Goal: Task Accomplishment & Management: Use online tool/utility

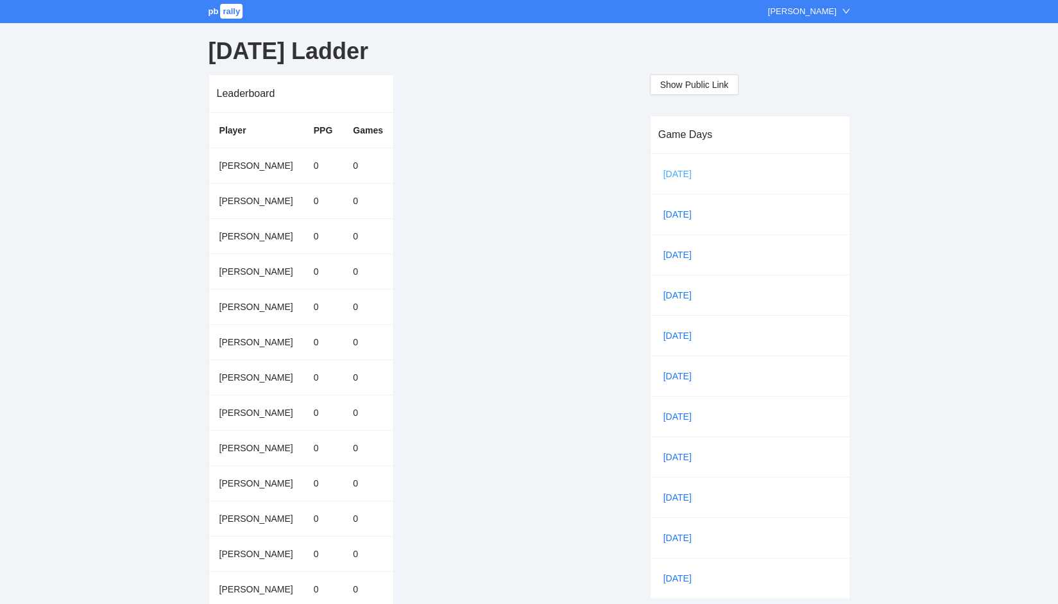
click at [665, 173] on link "[DATE]" at bounding box center [683, 173] width 44 height 19
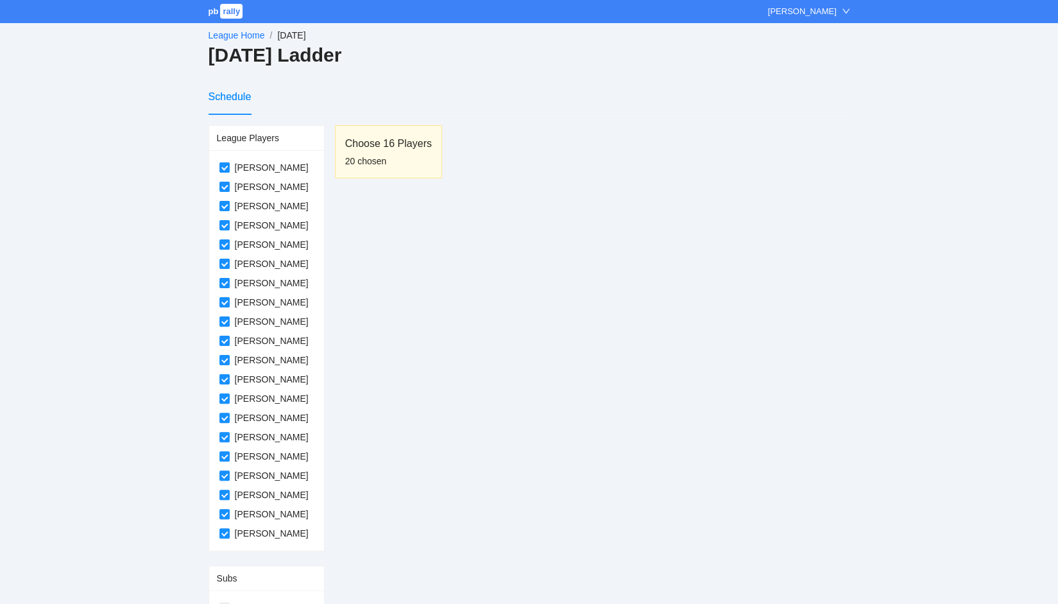
click at [231, 13] on span "rally" at bounding box center [231, 11] width 22 height 15
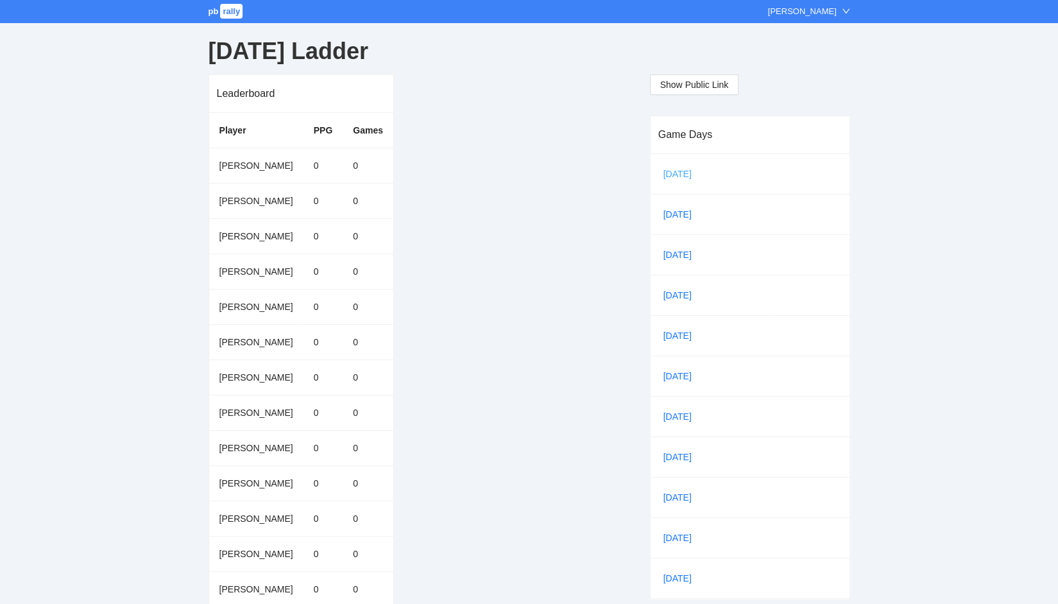
click at [676, 174] on link "[DATE]" at bounding box center [683, 173] width 44 height 19
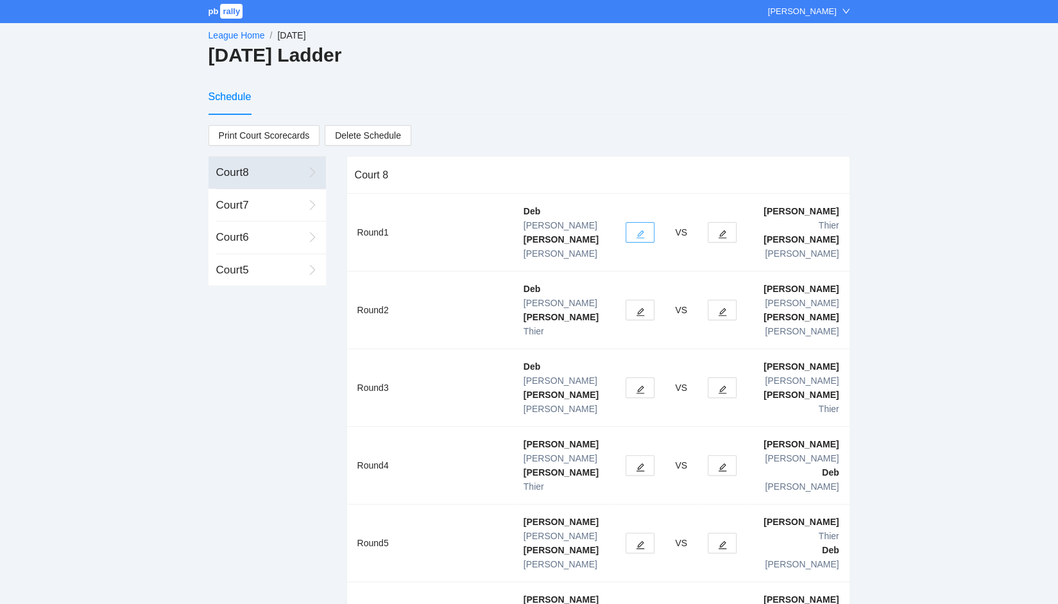
click at [642, 230] on icon "edit" at bounding box center [640, 234] width 9 height 9
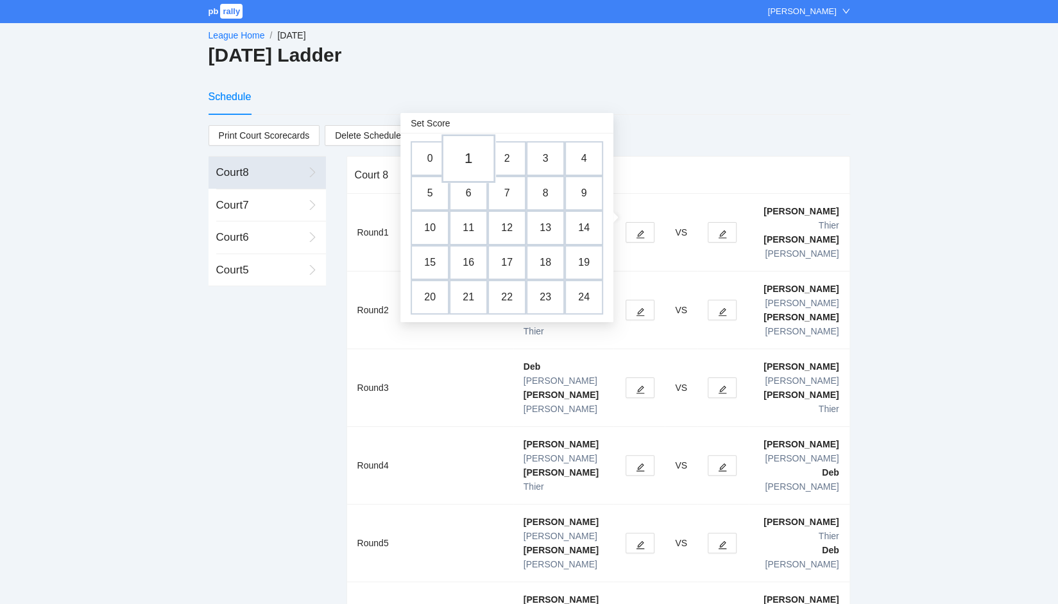
click at [463, 160] on td "1" at bounding box center [468, 158] width 54 height 49
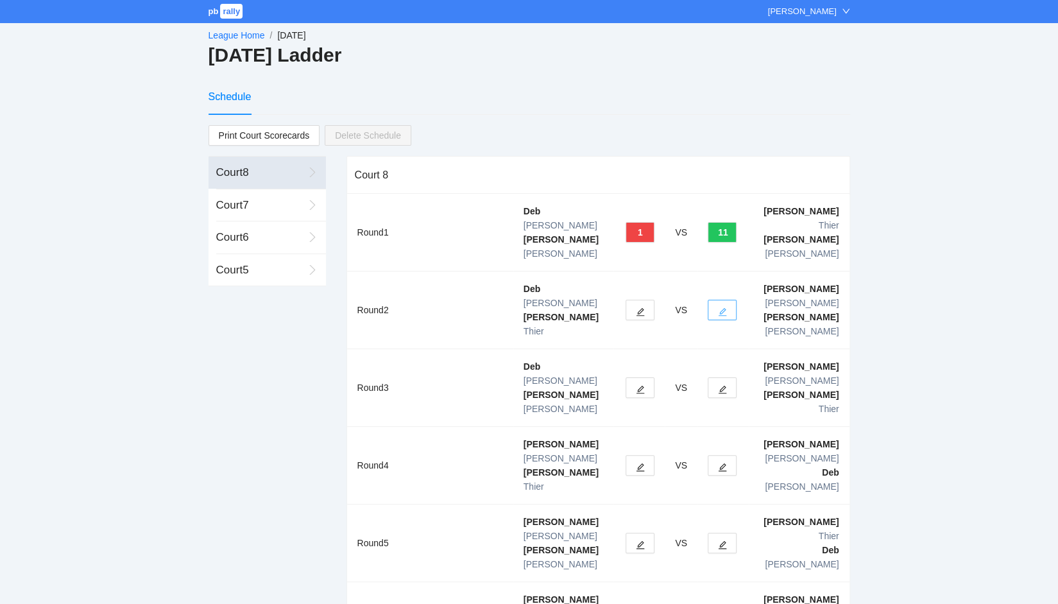
click at [724, 308] on icon "edit" at bounding box center [723, 312] width 8 height 8
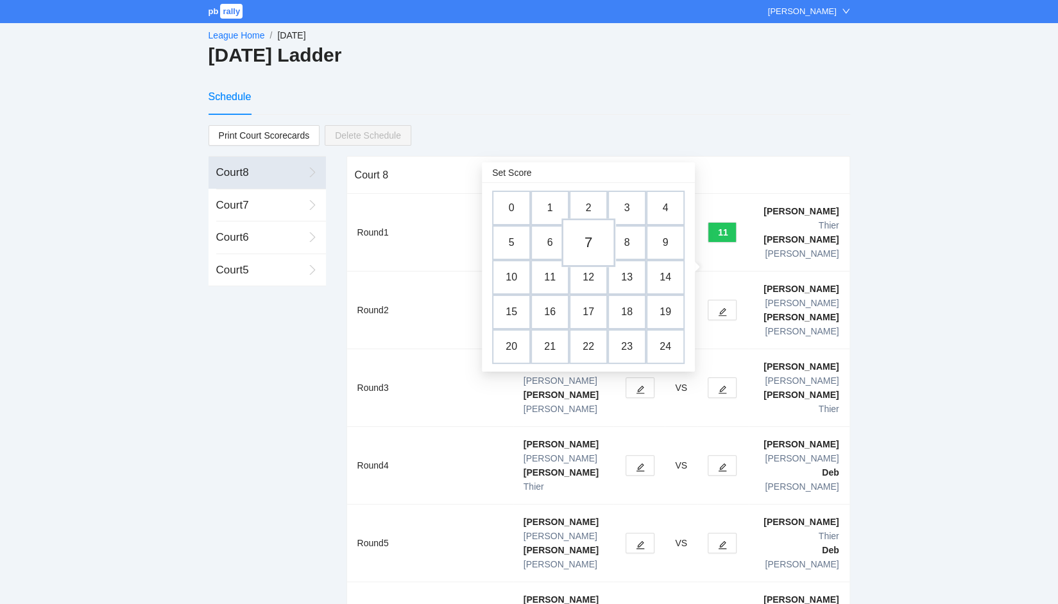
click at [597, 248] on td "7" at bounding box center [588, 242] width 54 height 49
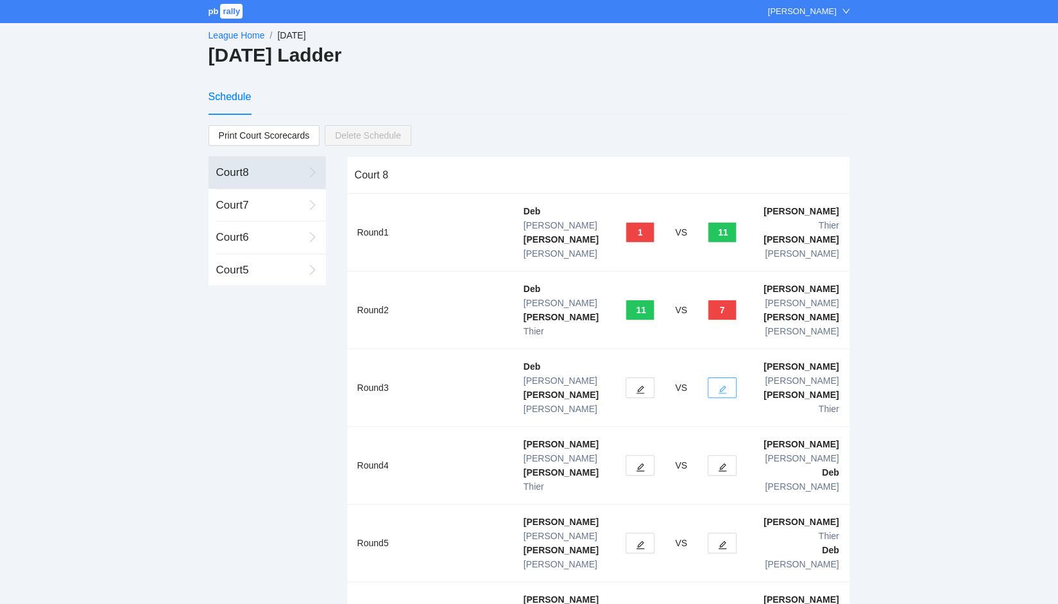
click at [728, 377] on button "button" at bounding box center [722, 387] width 29 height 21
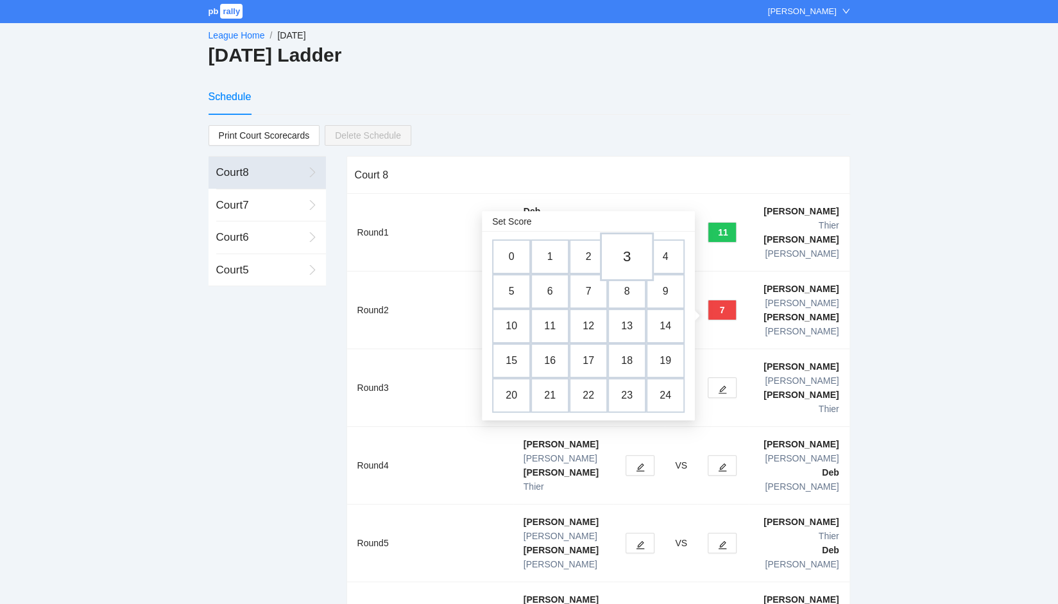
click at [633, 259] on td "3" at bounding box center [627, 256] width 54 height 49
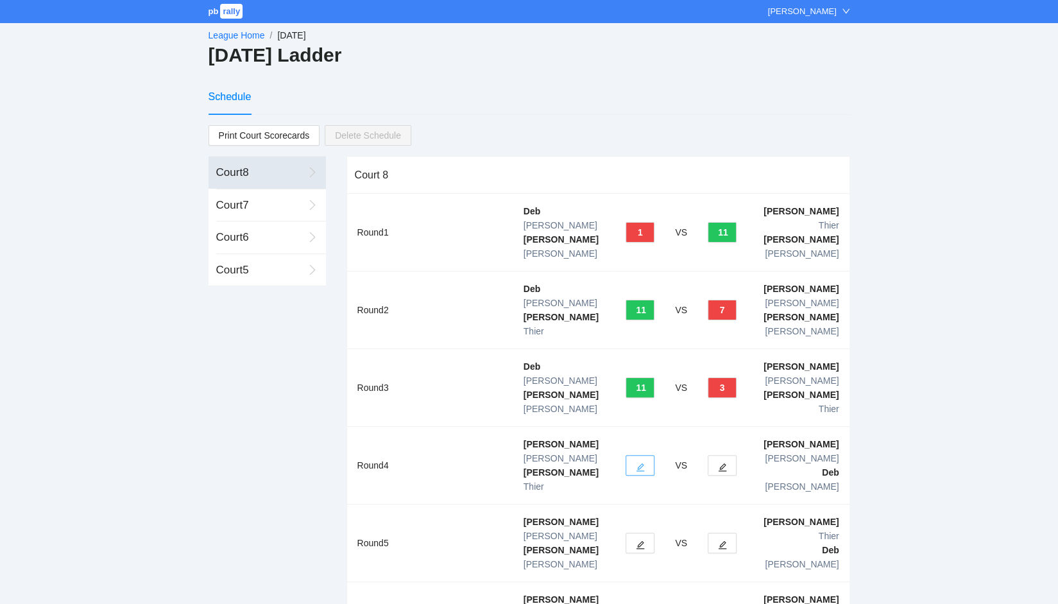
click at [640, 463] on icon "edit" at bounding box center [640, 467] width 9 height 9
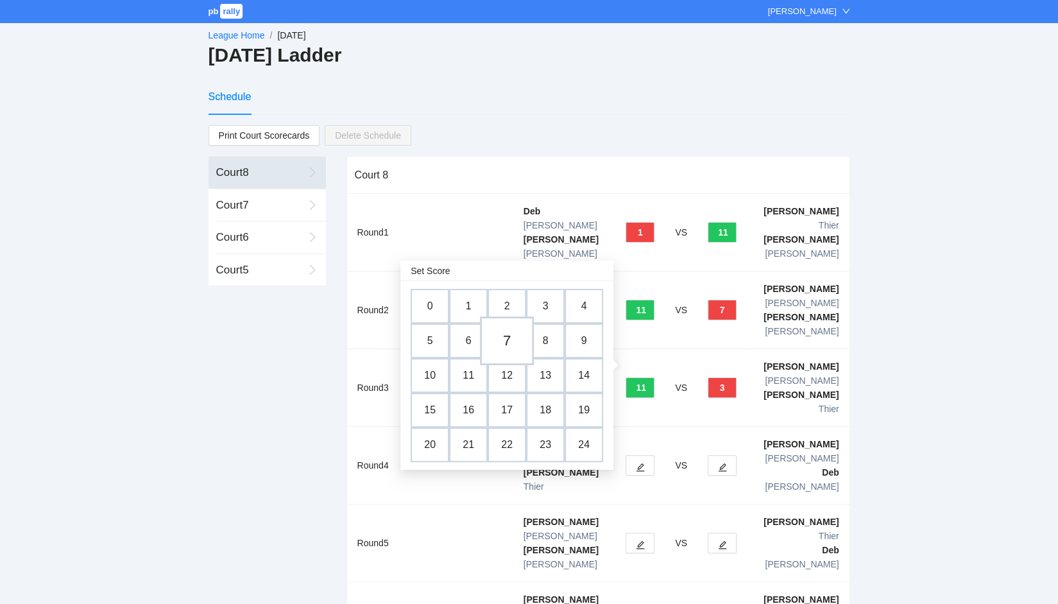
click at [500, 332] on td "7" at bounding box center [507, 340] width 54 height 49
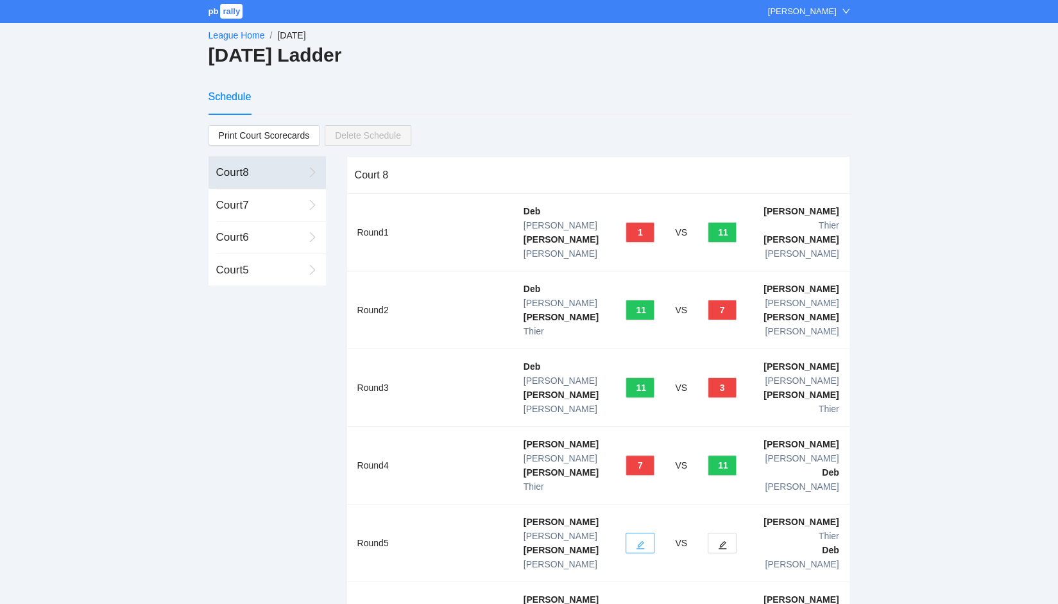
click at [636, 540] on icon "edit" at bounding box center [640, 544] width 9 height 9
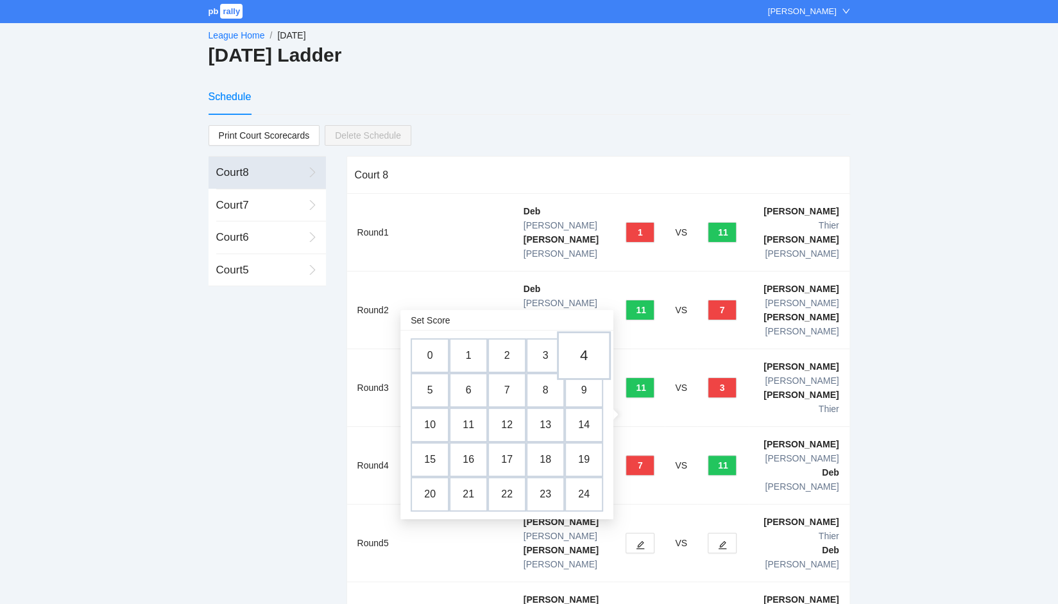
click at [583, 355] on td "4" at bounding box center [584, 355] width 54 height 49
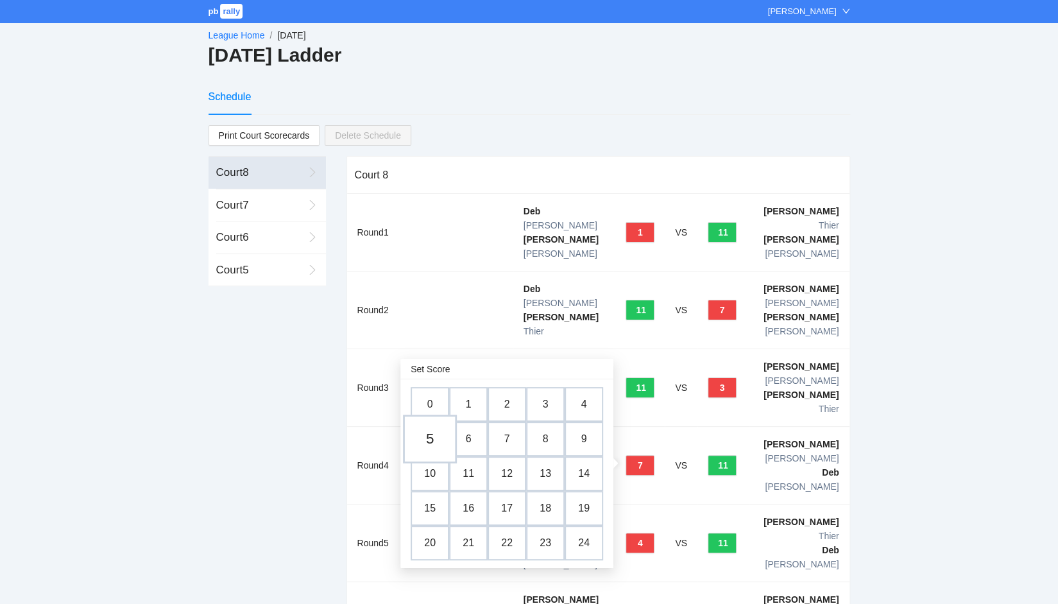
click at [436, 433] on td "5" at bounding box center [430, 439] width 54 height 49
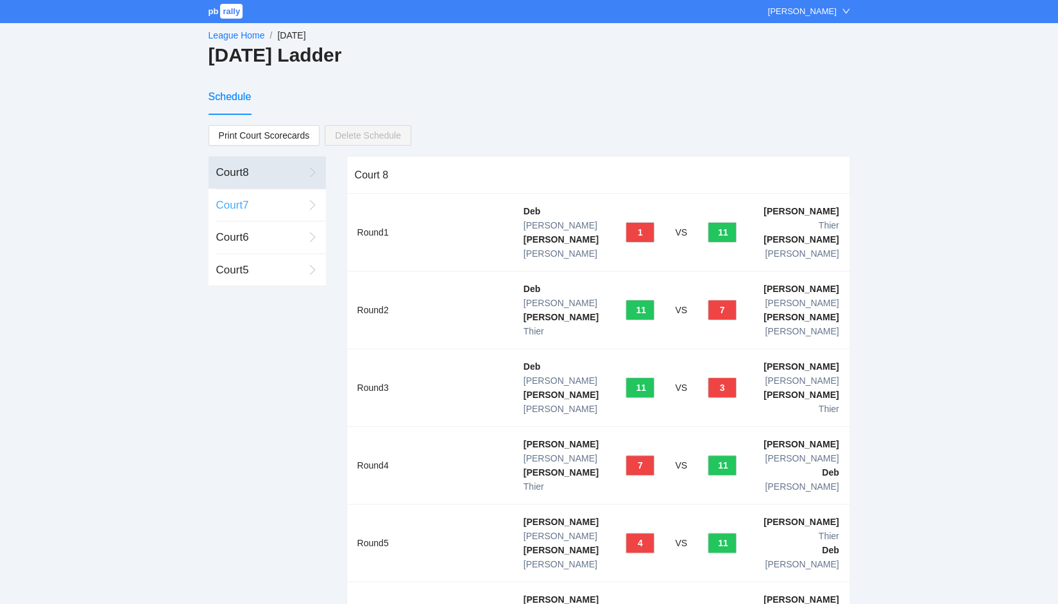
click at [270, 207] on div "Court 7" at bounding box center [259, 205] width 87 height 17
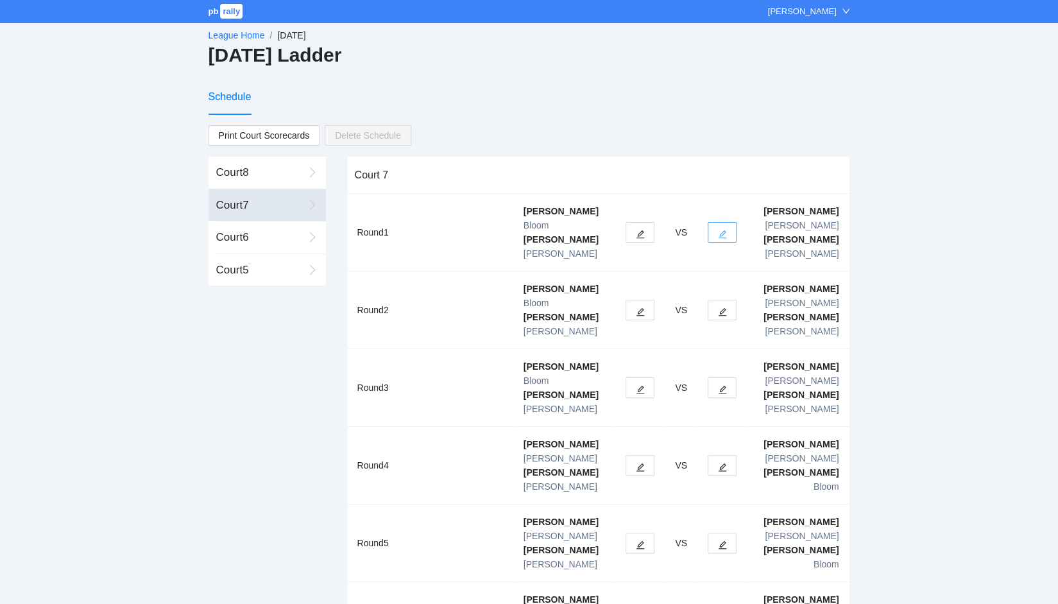
click at [716, 222] on button "button" at bounding box center [722, 232] width 29 height 21
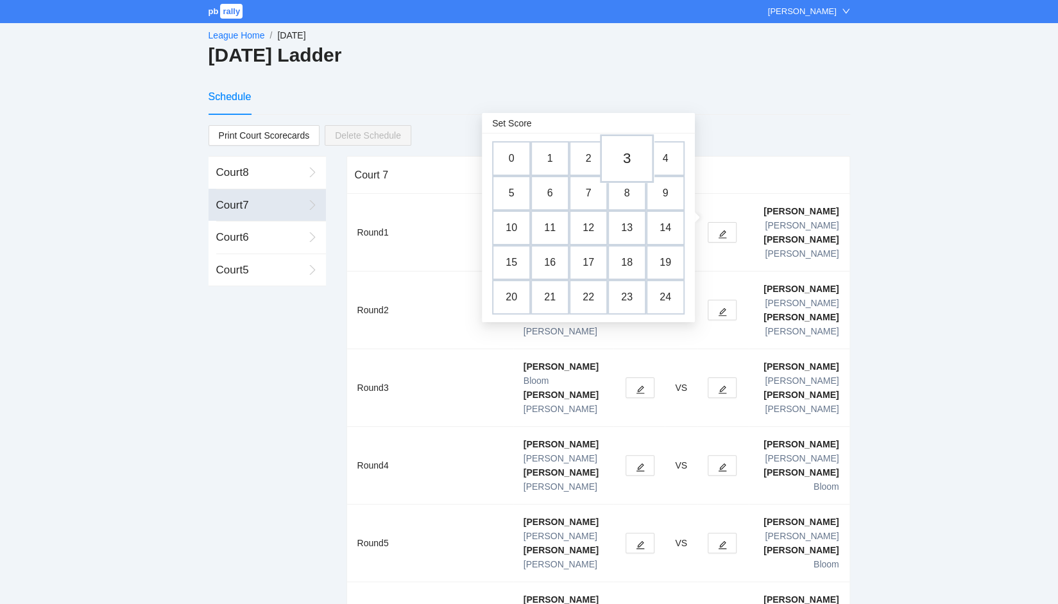
click at [624, 164] on td "3" at bounding box center [627, 158] width 54 height 49
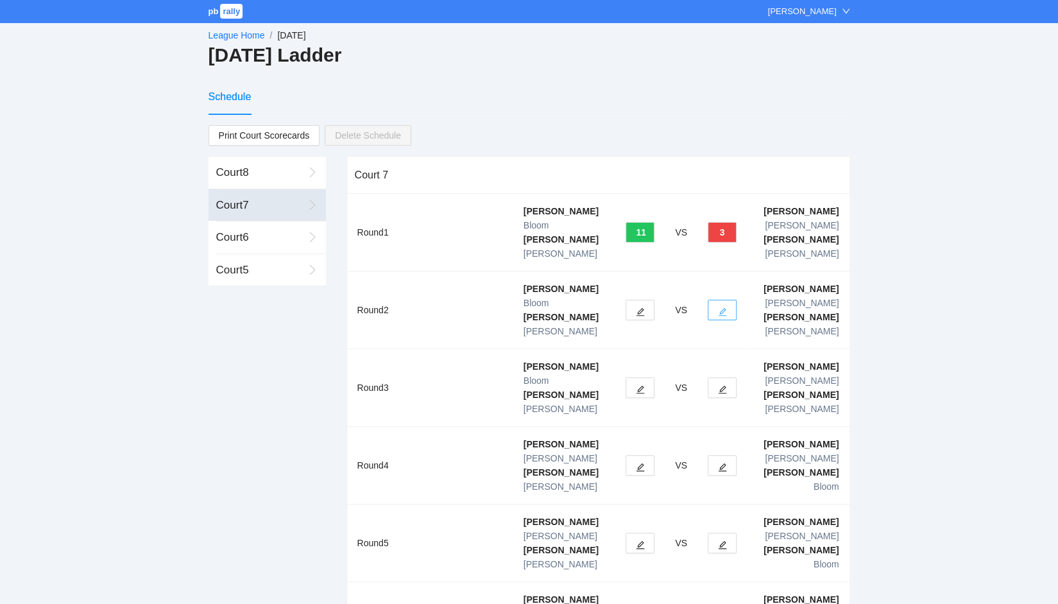
click at [726, 307] on icon "edit" at bounding box center [722, 311] width 9 height 9
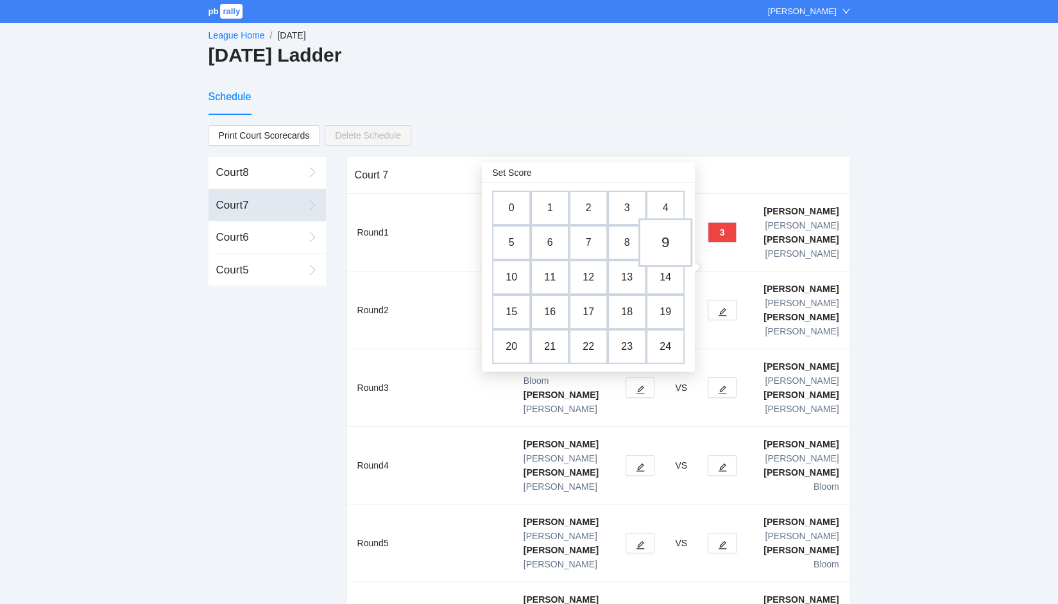
click at [668, 245] on td "9" at bounding box center [665, 242] width 54 height 49
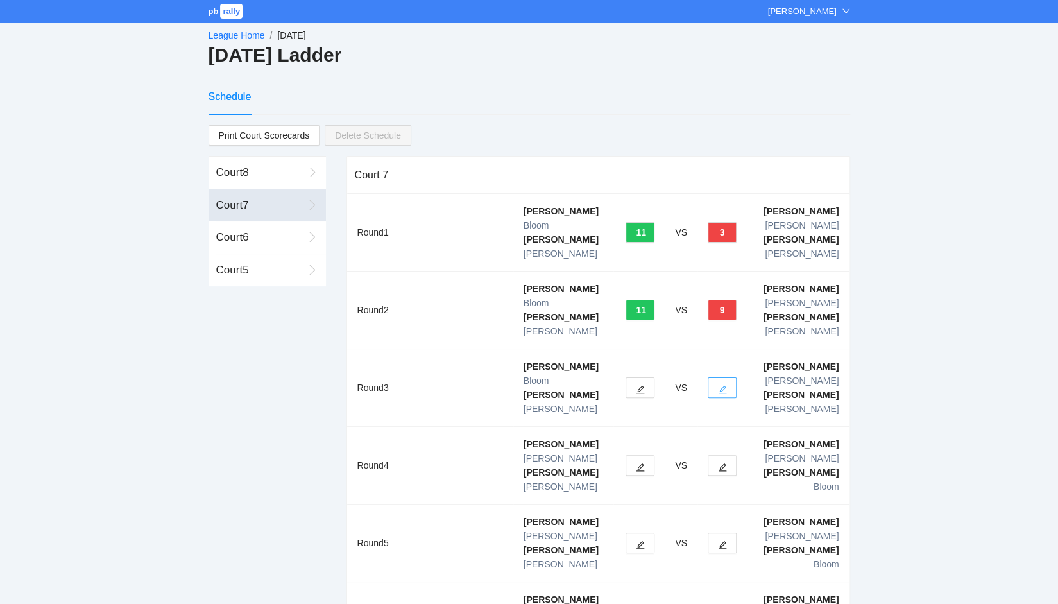
click at [723, 385] on icon "edit" at bounding box center [722, 389] width 9 height 9
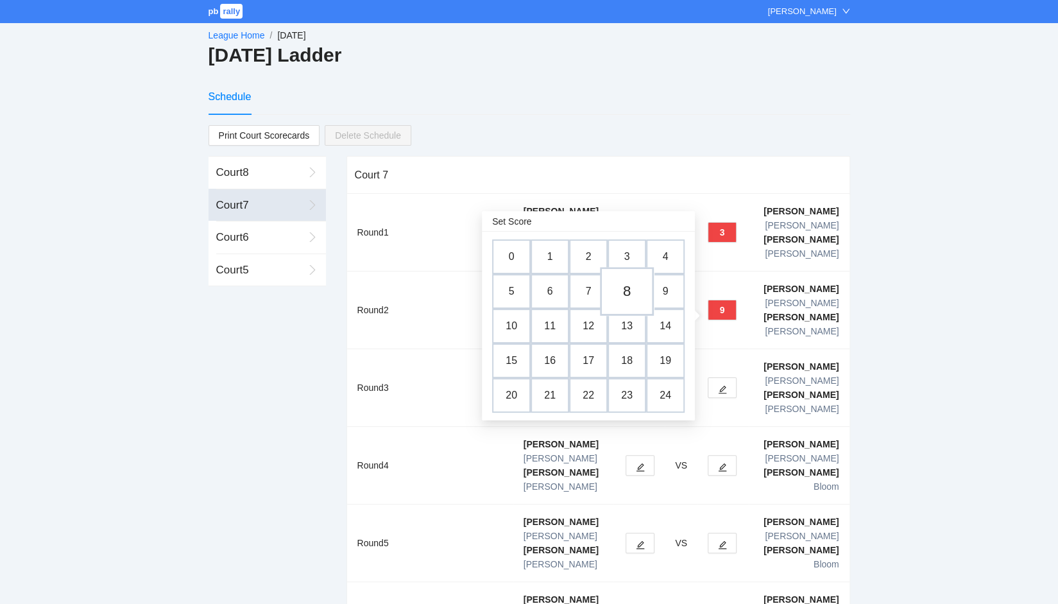
click at [619, 292] on td "8" at bounding box center [627, 291] width 54 height 49
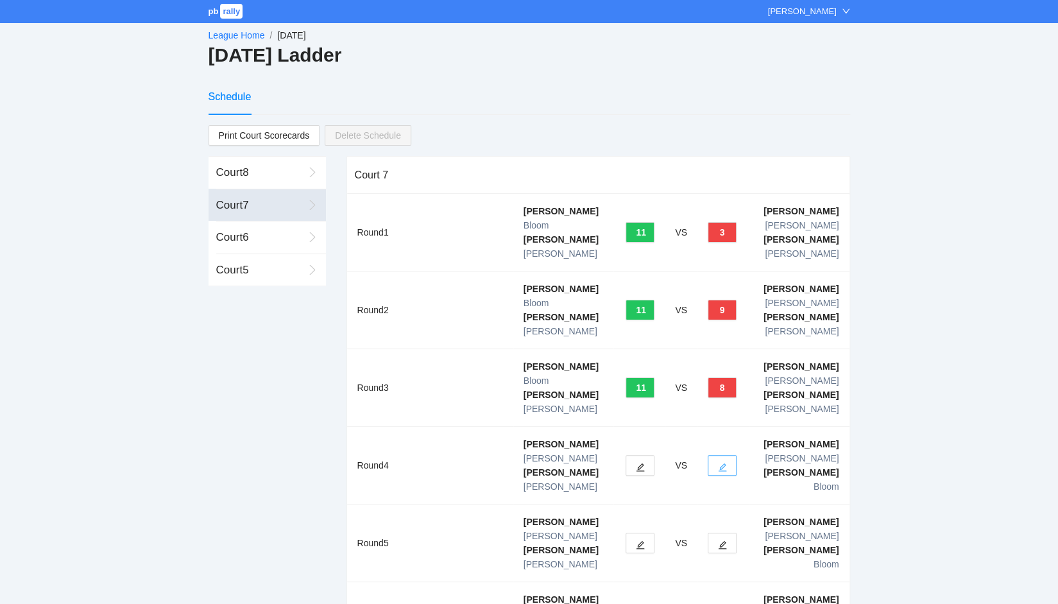
click at [719, 463] on icon "edit" at bounding box center [722, 467] width 9 height 9
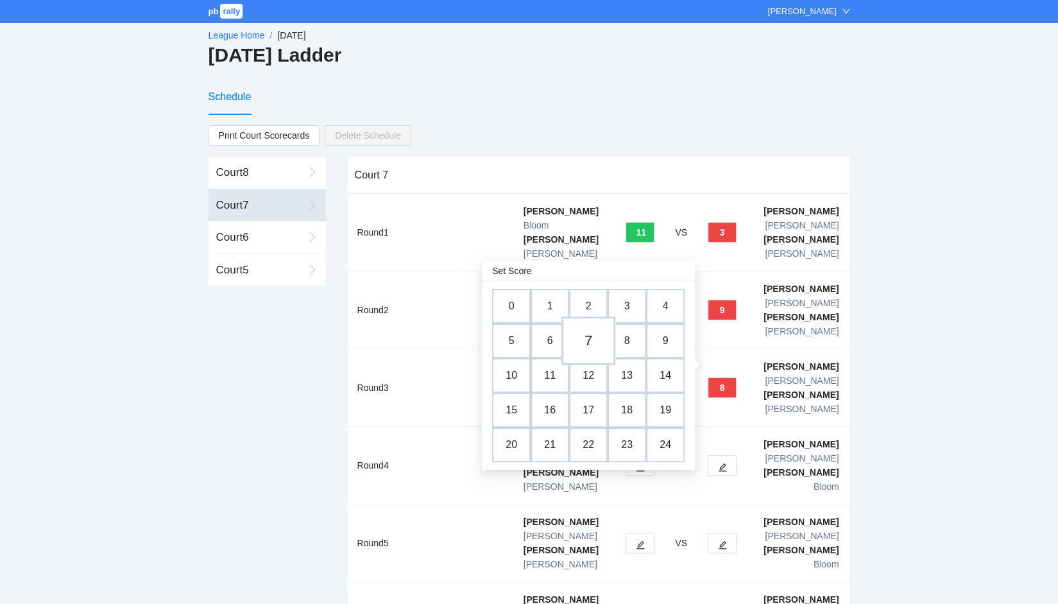
click at [588, 339] on td "7" at bounding box center [588, 340] width 54 height 49
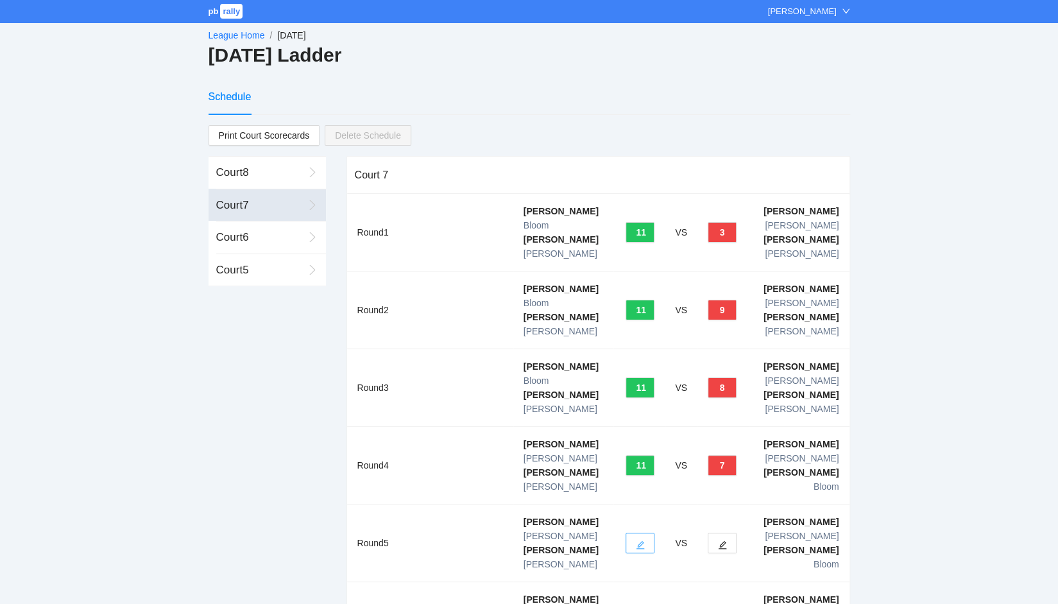
click at [647, 533] on button "button" at bounding box center [640, 543] width 29 height 21
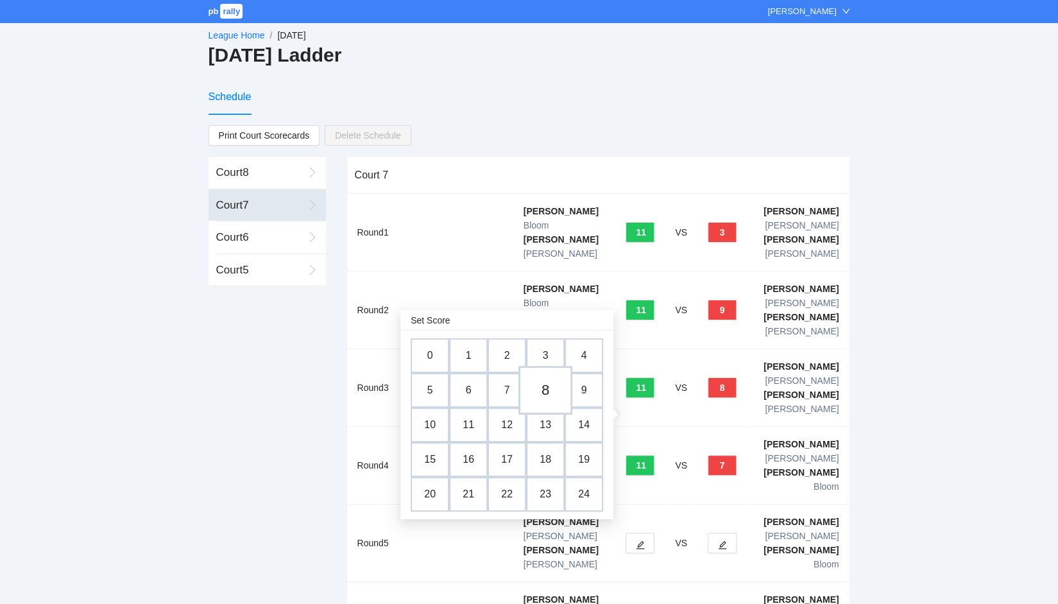
click at [545, 389] on td "8" at bounding box center [545, 390] width 54 height 49
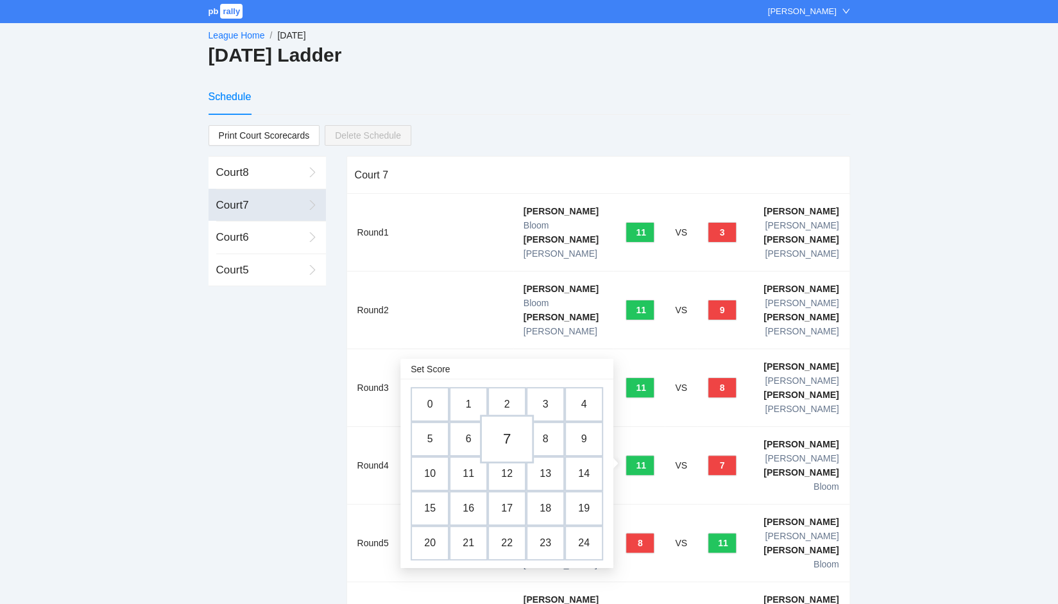
click at [511, 436] on td "7" at bounding box center [507, 439] width 54 height 49
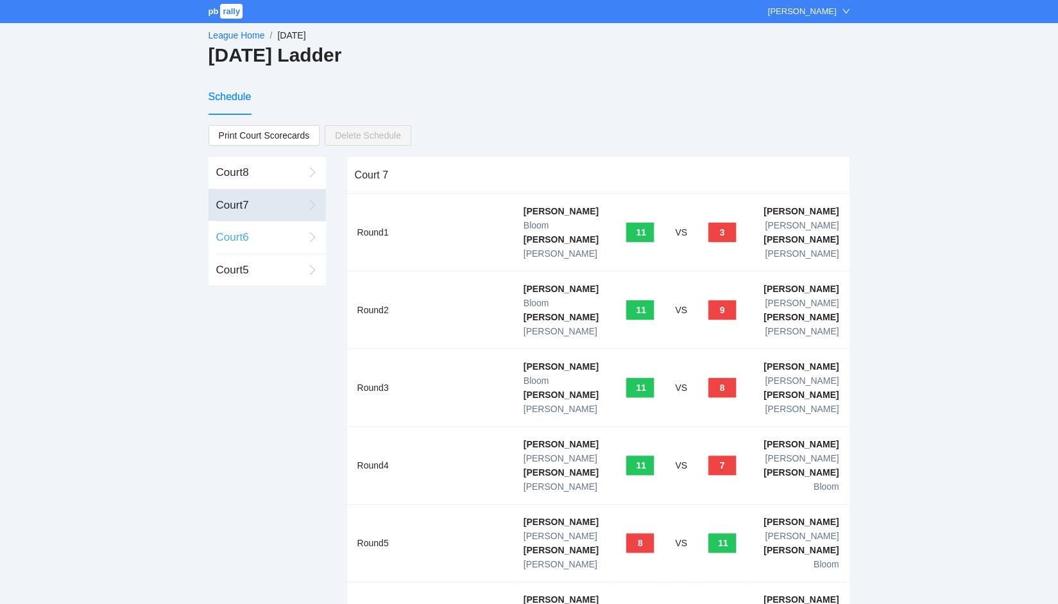
click at [243, 232] on div "Court 6" at bounding box center [259, 237] width 87 height 17
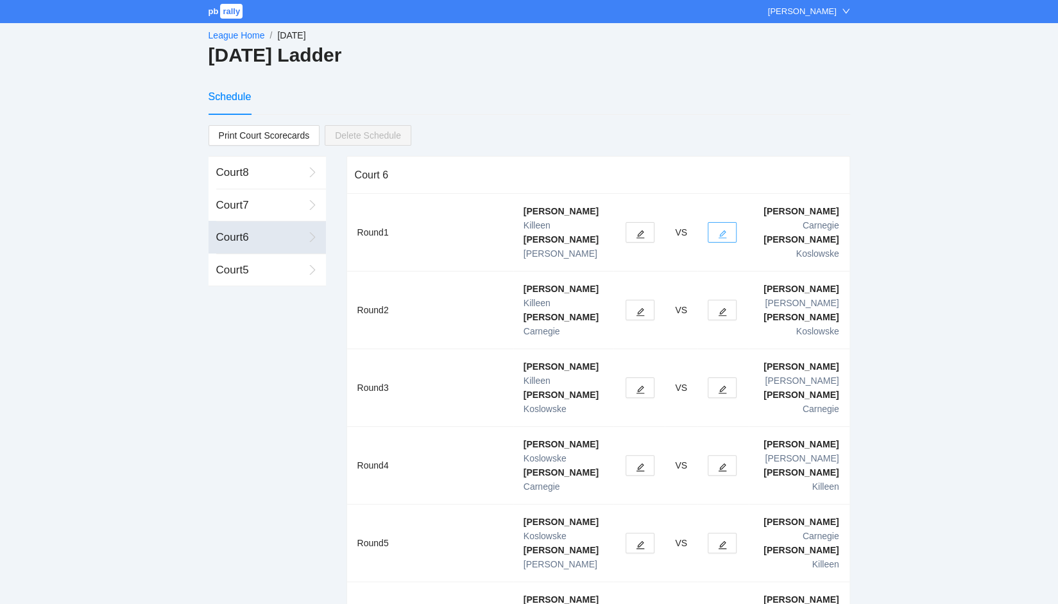
click at [720, 230] on icon "edit" at bounding box center [722, 234] width 9 height 9
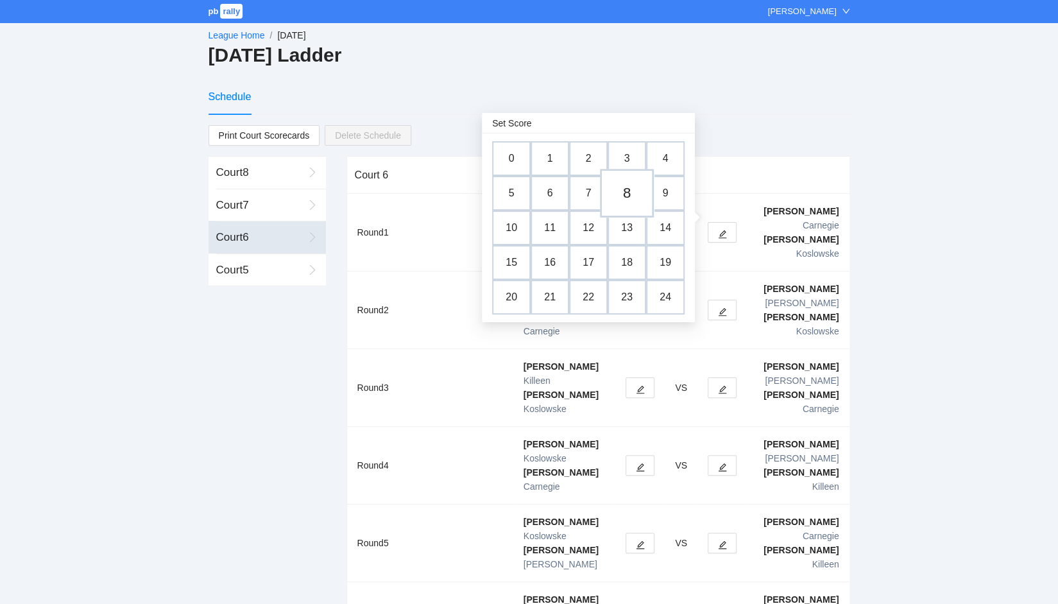
click at [620, 194] on td "8" at bounding box center [627, 193] width 54 height 49
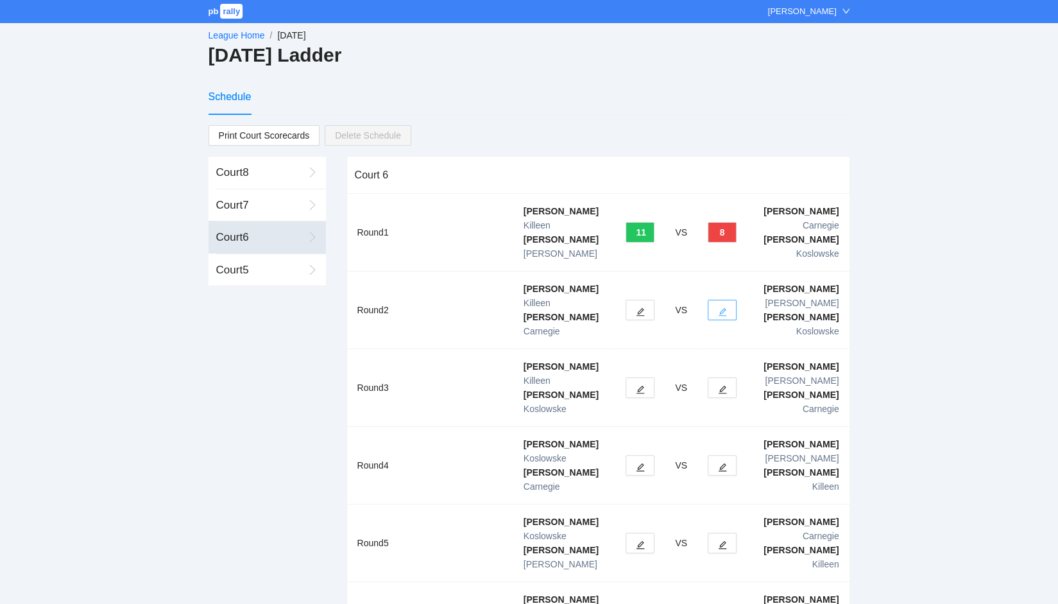
click at [726, 300] on button "button" at bounding box center [722, 310] width 29 height 21
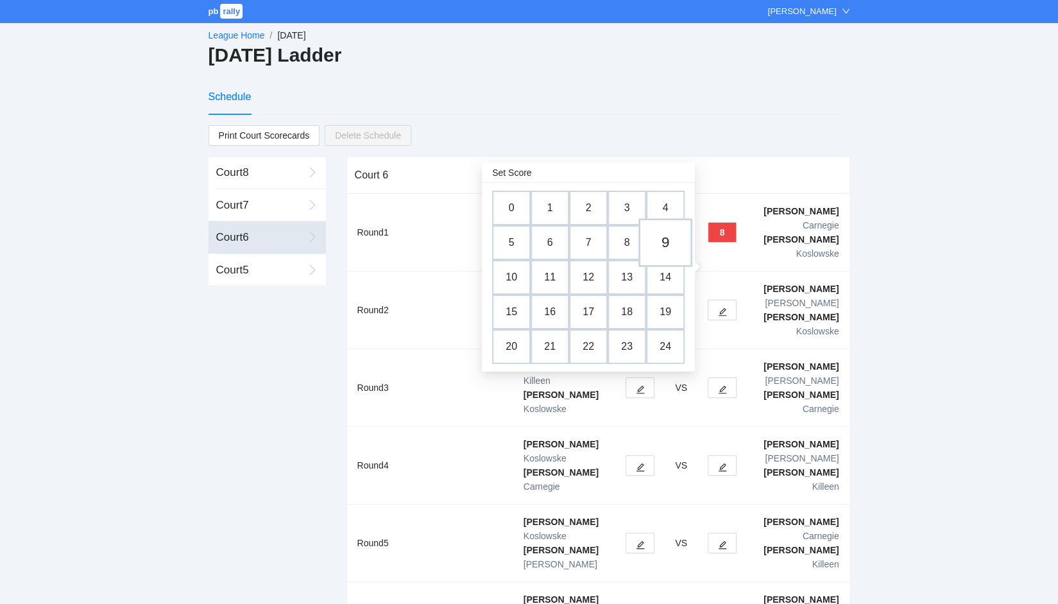
click at [670, 244] on td "9" at bounding box center [665, 242] width 54 height 49
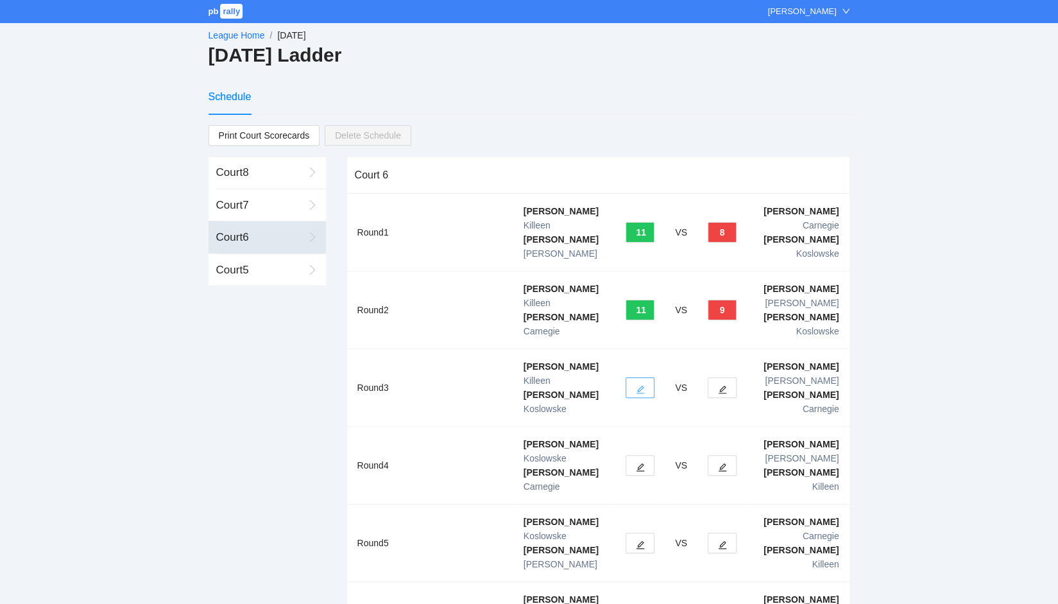
click at [629, 377] on button "button" at bounding box center [640, 387] width 29 height 21
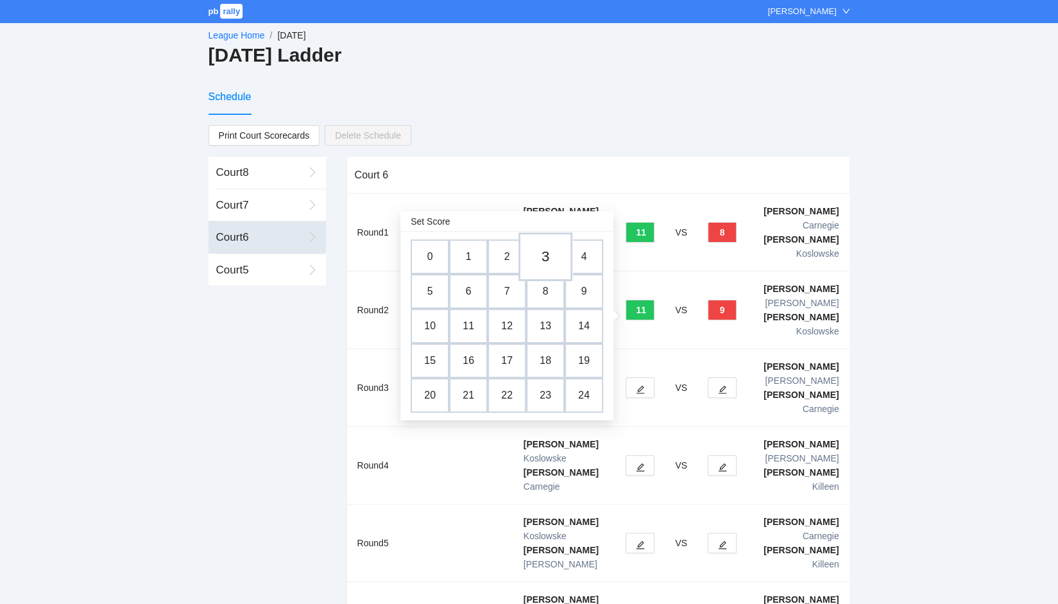
click at [544, 257] on td "3" at bounding box center [545, 256] width 54 height 49
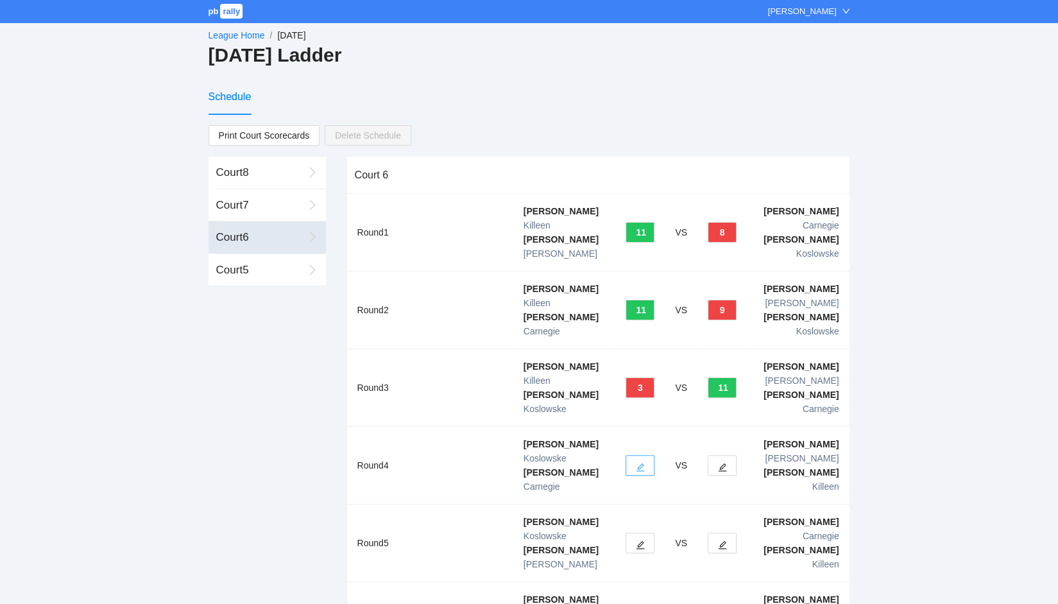
click at [636, 463] on icon "edit" at bounding box center [640, 467] width 9 height 9
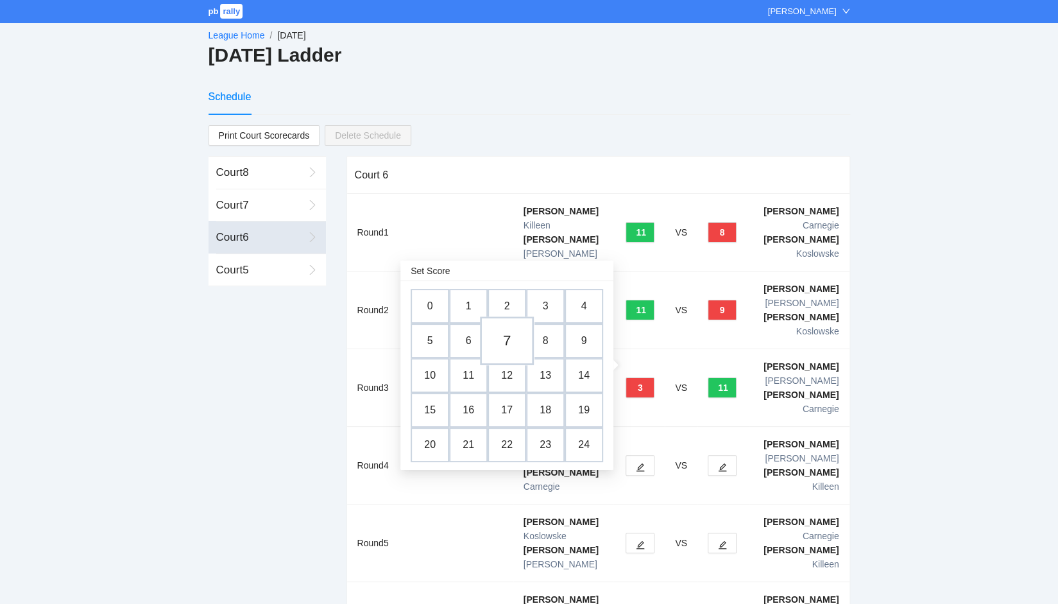
click at [510, 342] on td "7" at bounding box center [507, 340] width 54 height 49
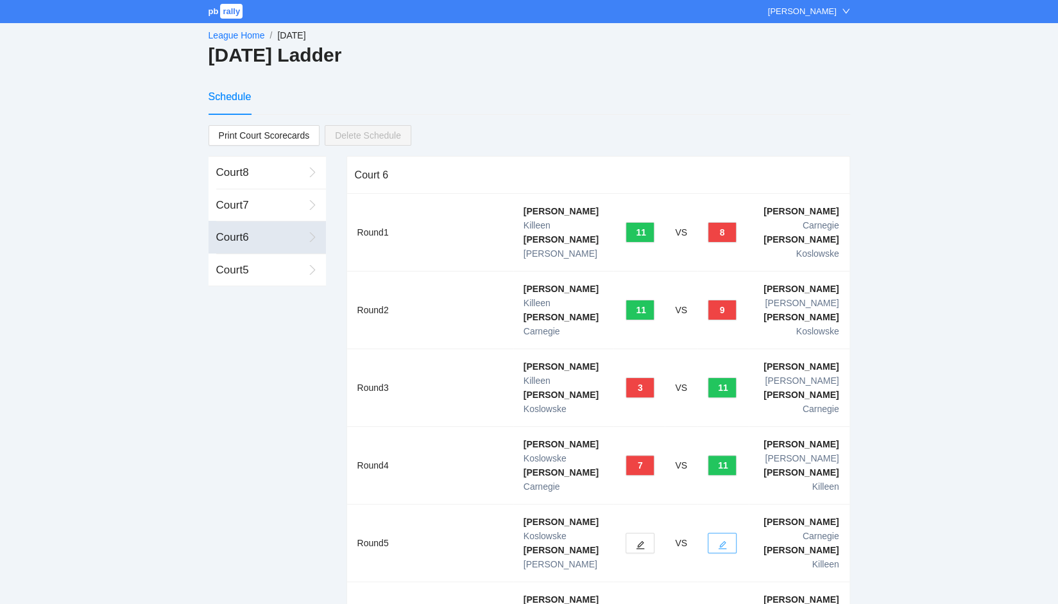
click at [714, 533] on button "button" at bounding box center [722, 543] width 29 height 21
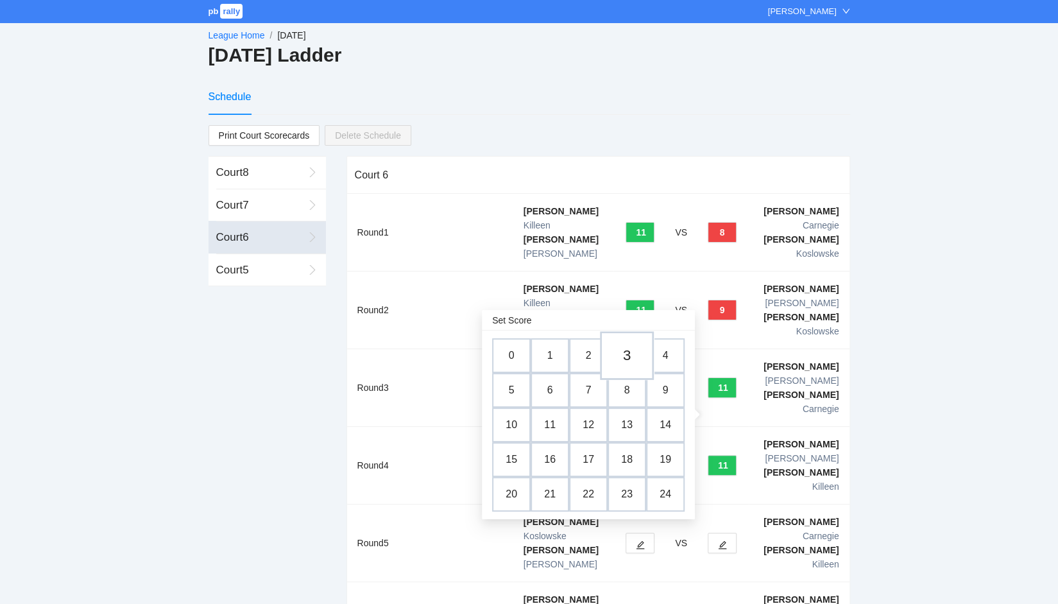
click at [625, 359] on td "3" at bounding box center [627, 355] width 54 height 49
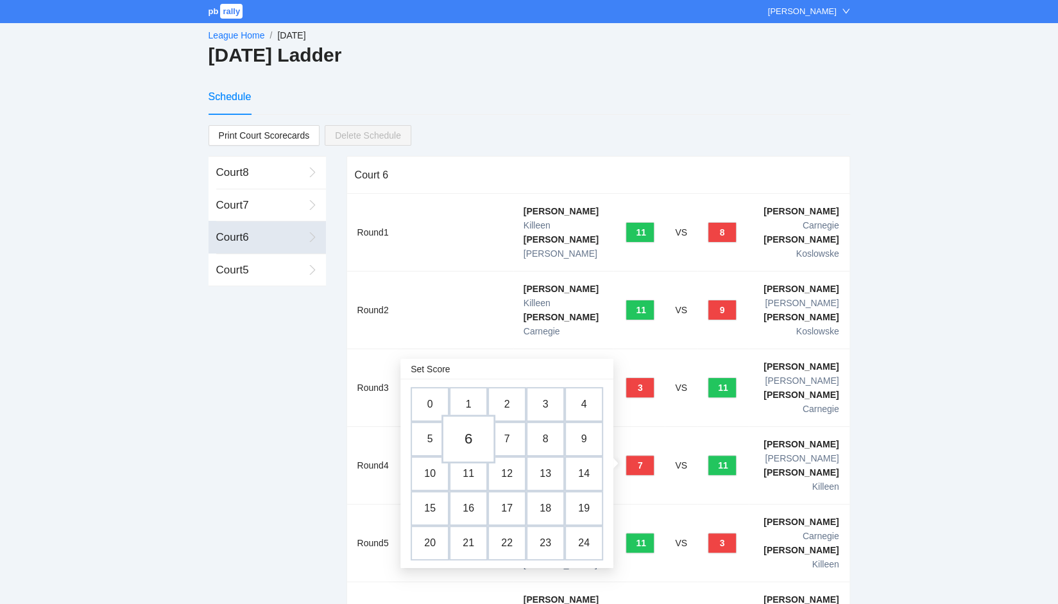
click at [461, 436] on td "6" at bounding box center [468, 439] width 54 height 49
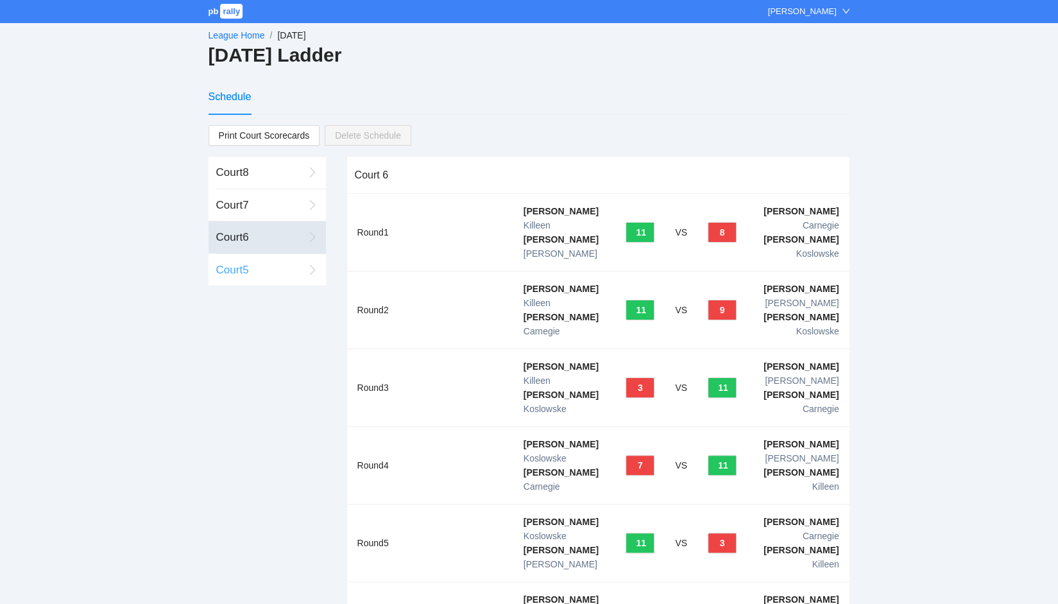
click at [245, 271] on div "Court 5" at bounding box center [259, 270] width 87 height 17
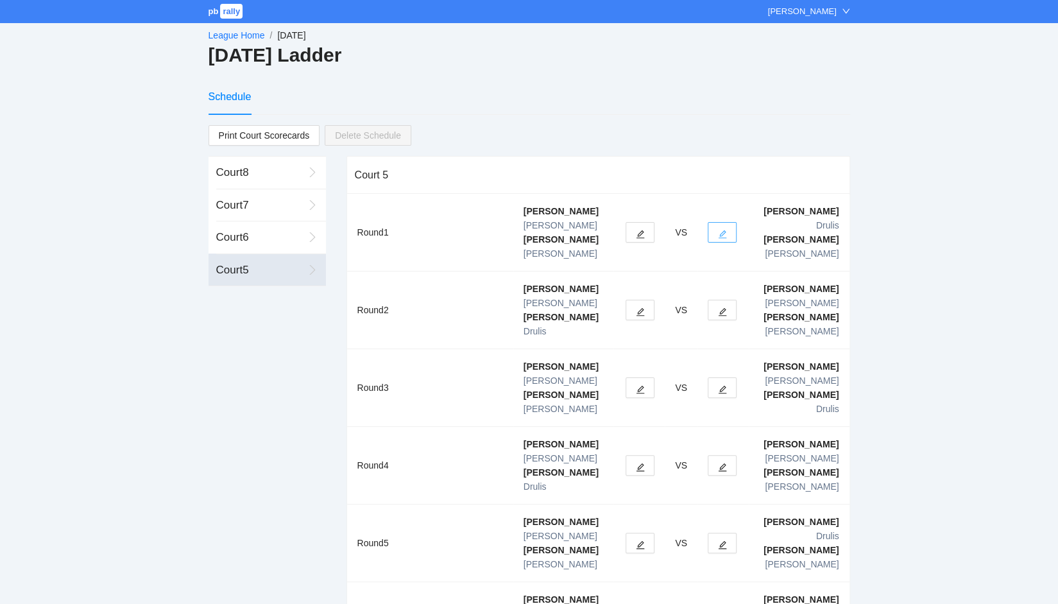
click at [715, 222] on button "button" at bounding box center [722, 232] width 29 height 21
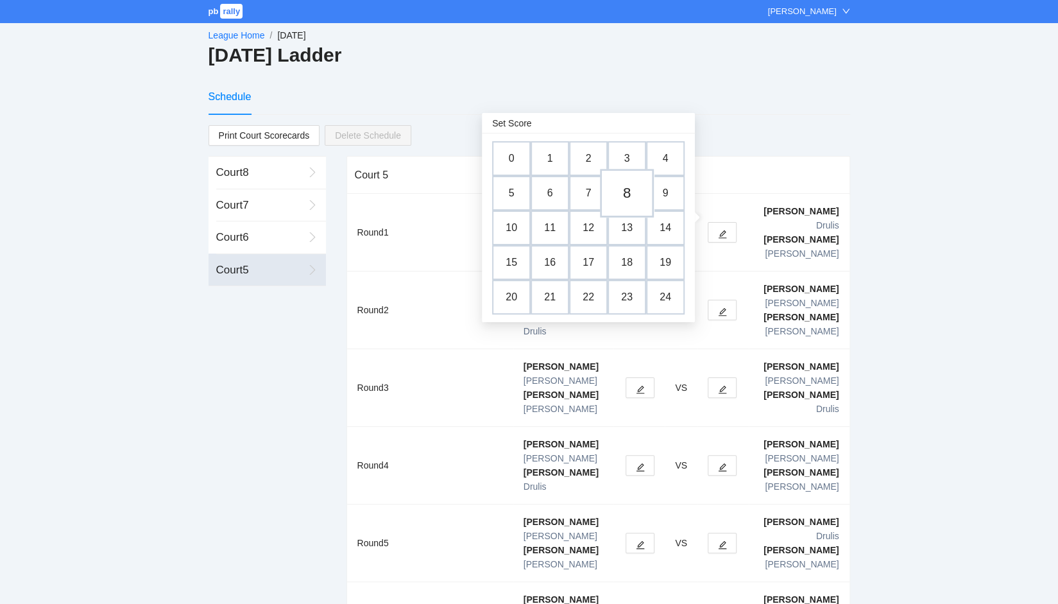
click at [625, 189] on td "8" at bounding box center [627, 193] width 54 height 49
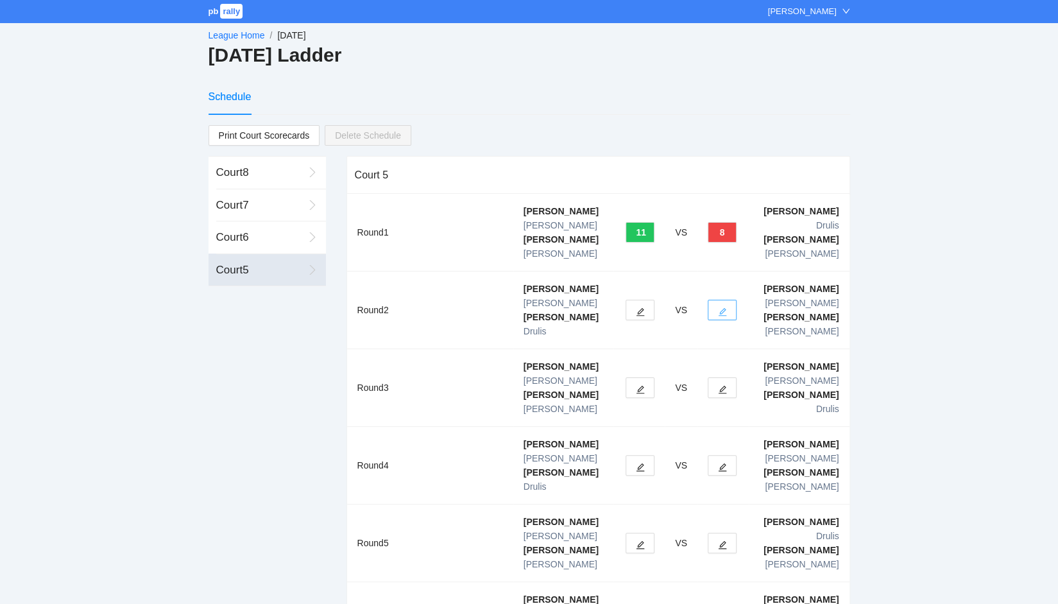
click at [722, 307] on icon "edit" at bounding box center [722, 311] width 9 height 9
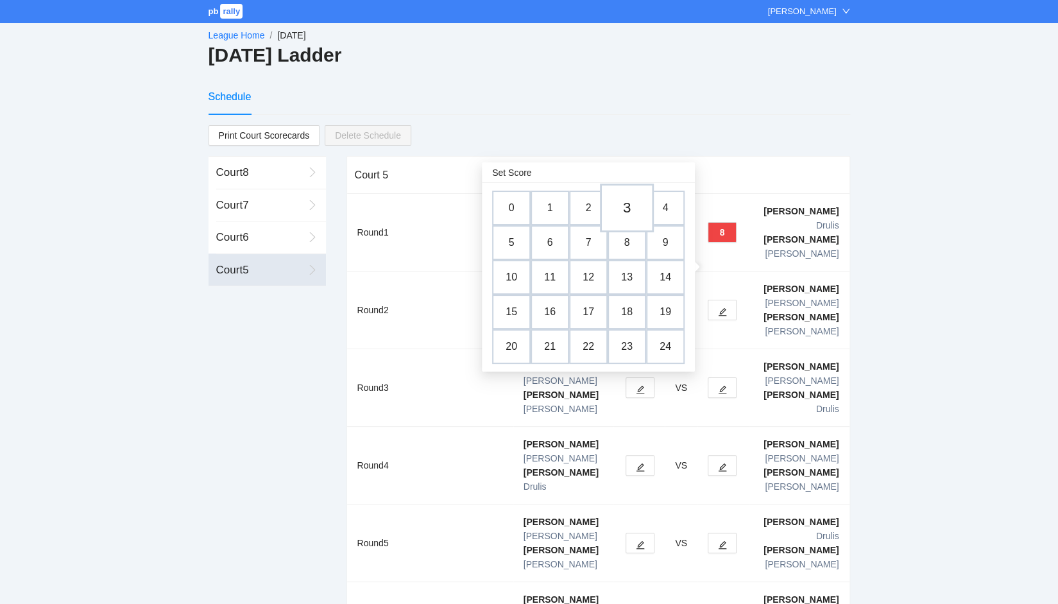
click at [629, 205] on td "3" at bounding box center [627, 208] width 54 height 49
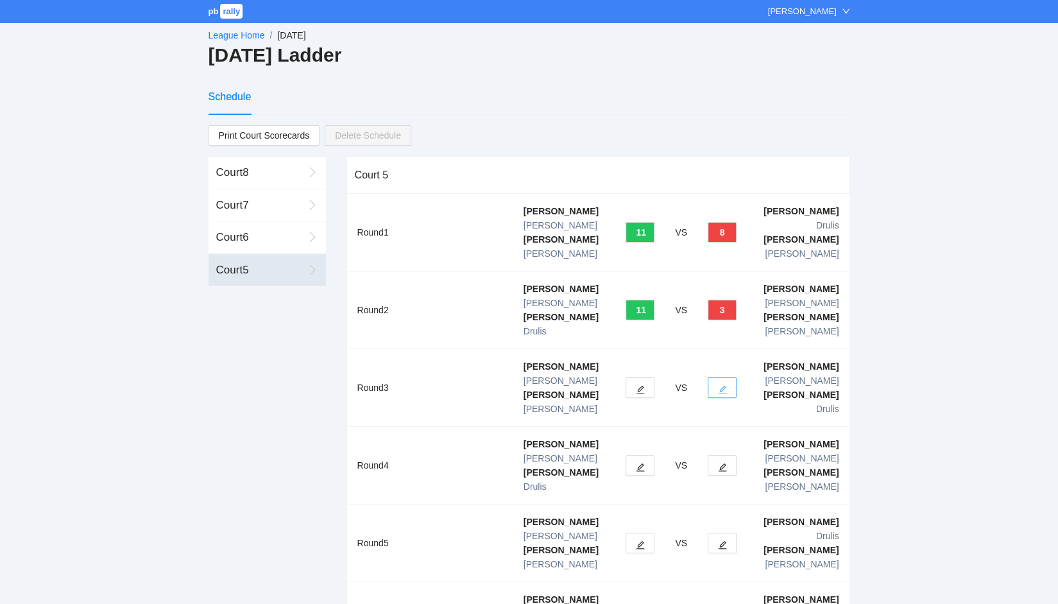
click at [711, 377] on button "button" at bounding box center [722, 387] width 29 height 21
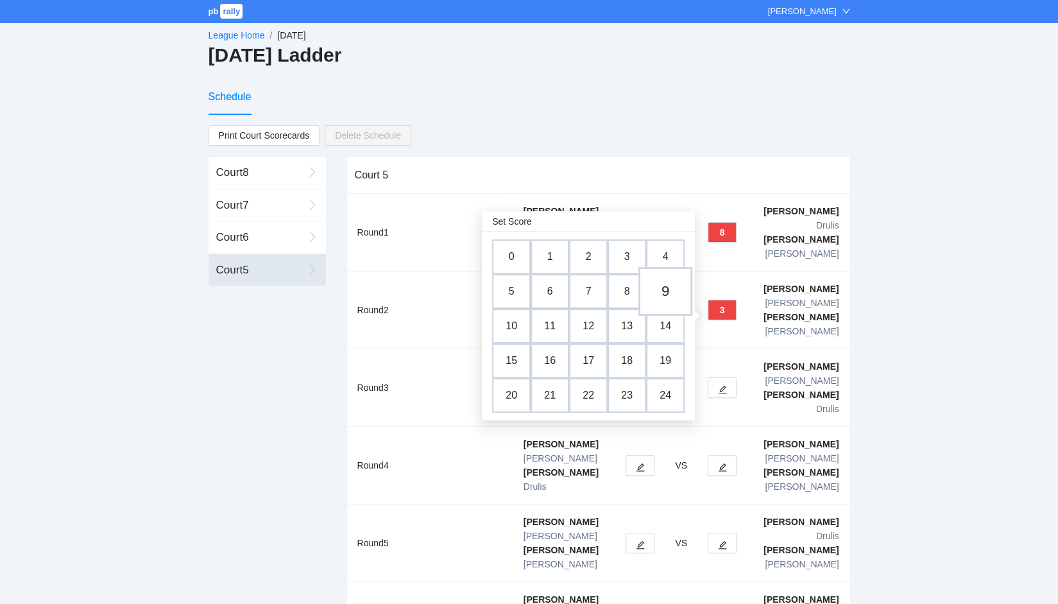
click at [652, 288] on td "9" at bounding box center [665, 291] width 54 height 49
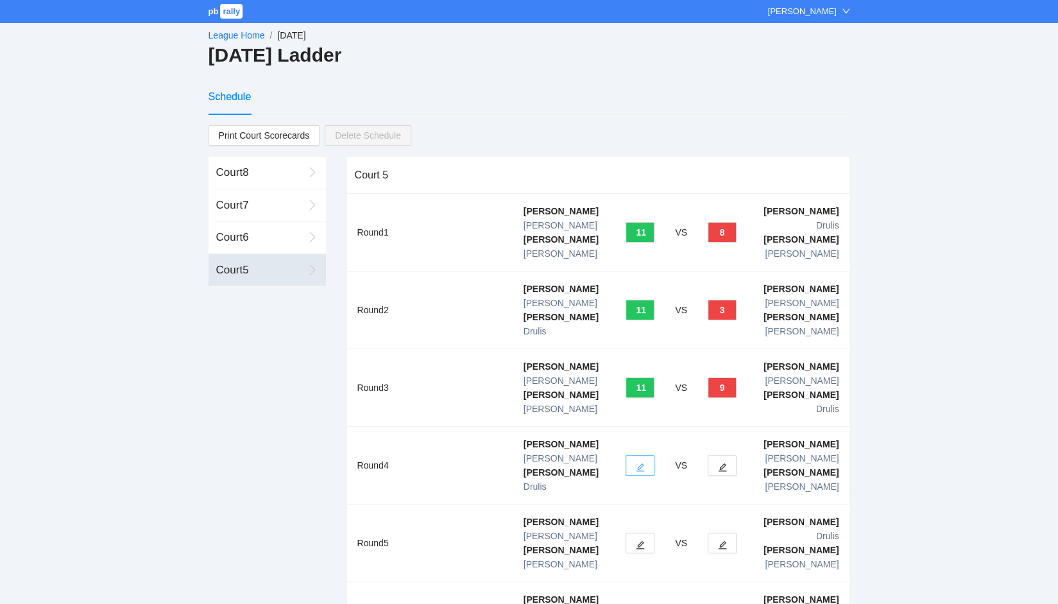
click at [642, 463] on icon "edit" at bounding box center [641, 467] width 8 height 8
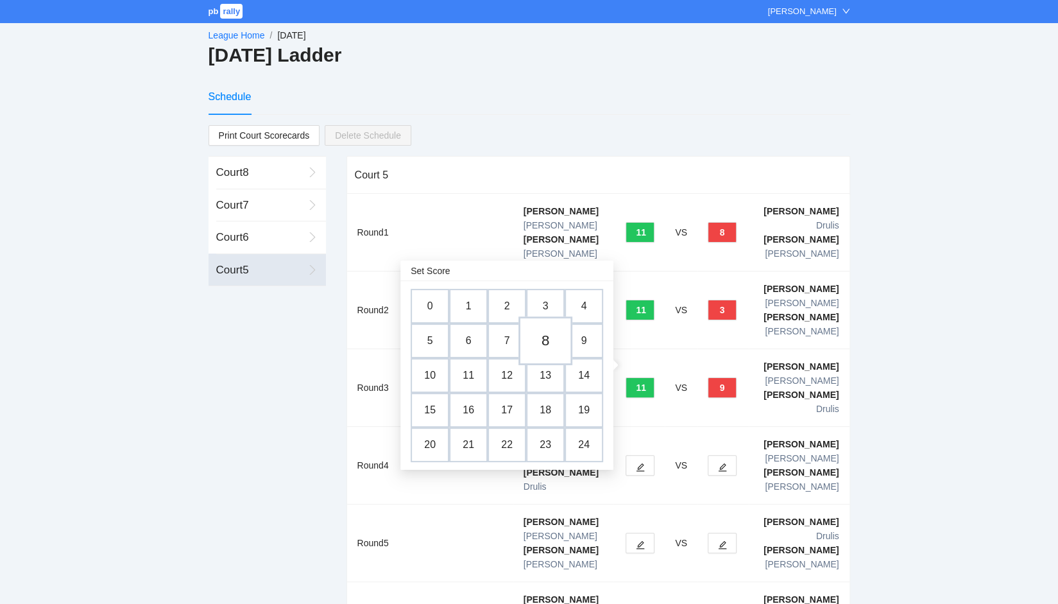
click at [548, 346] on td "8" at bounding box center [545, 340] width 54 height 49
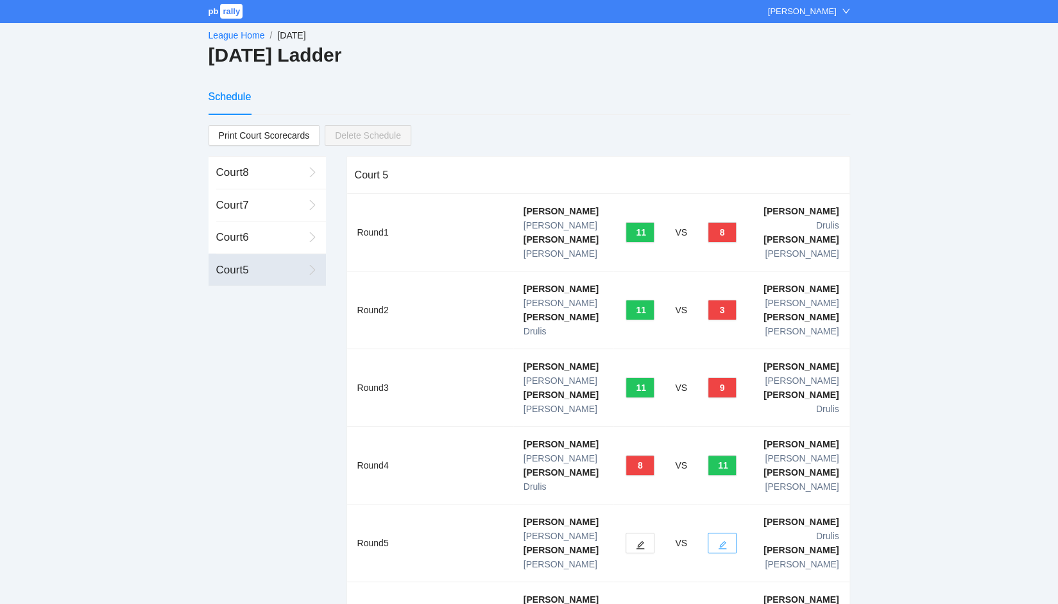
click at [721, 540] on span "edit" at bounding box center [722, 545] width 9 height 10
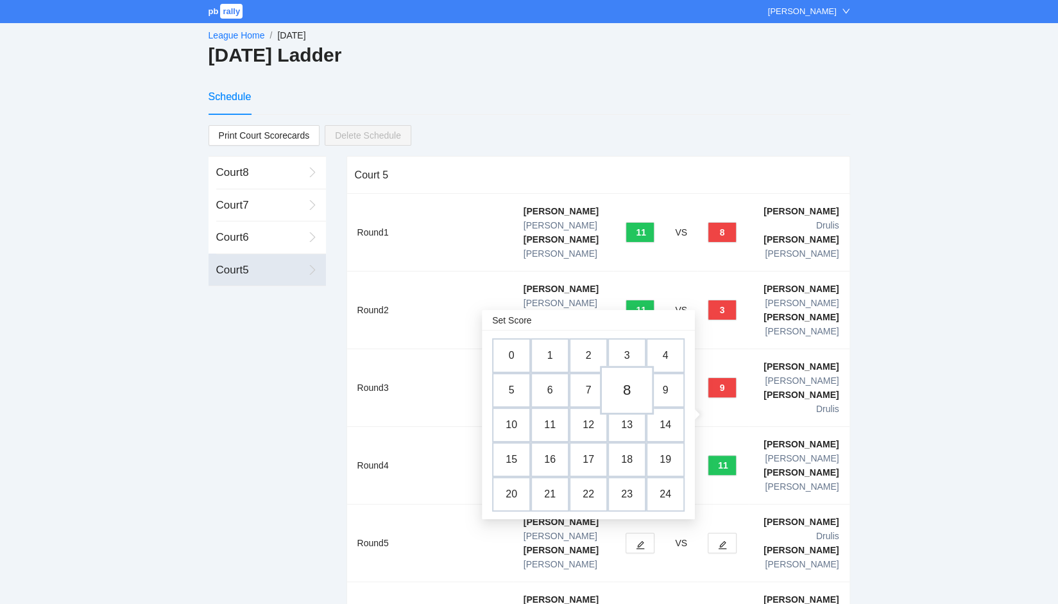
click at [632, 386] on td "8" at bounding box center [627, 390] width 54 height 49
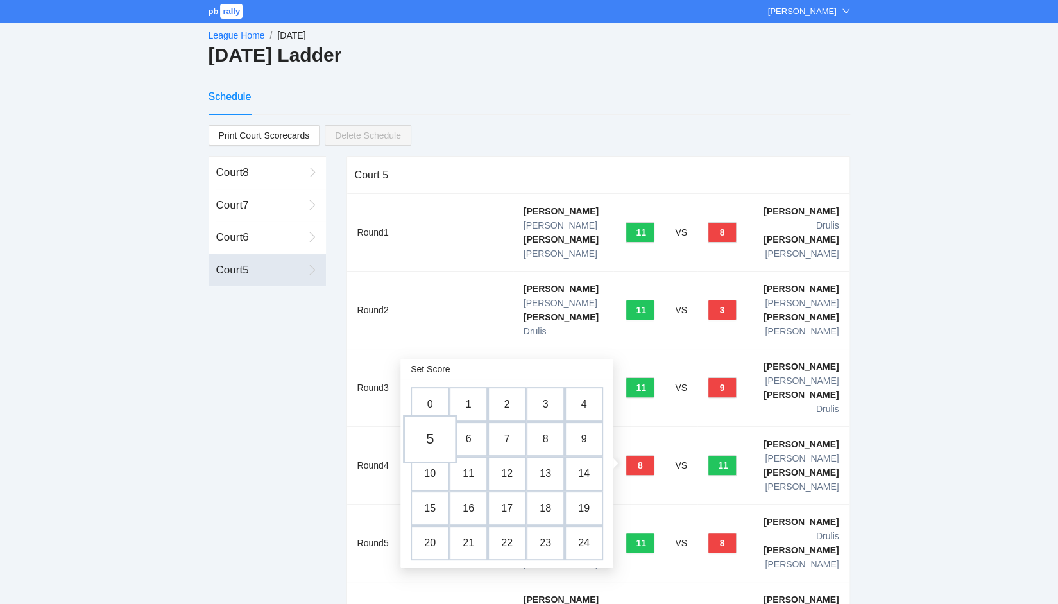
click at [434, 434] on td "5" at bounding box center [430, 439] width 54 height 49
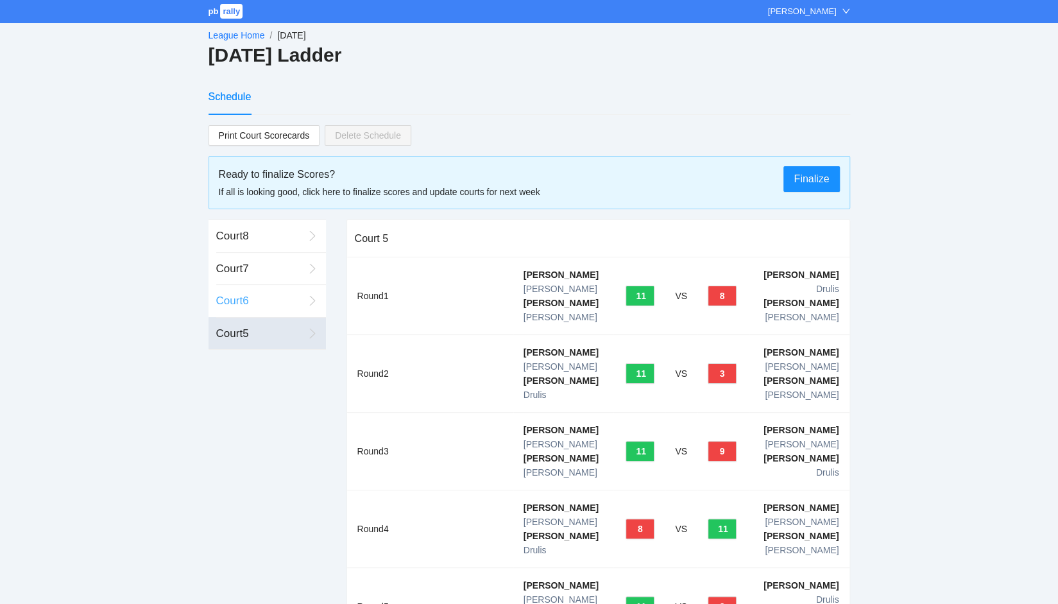
click at [247, 298] on div "Court 6" at bounding box center [259, 301] width 87 height 17
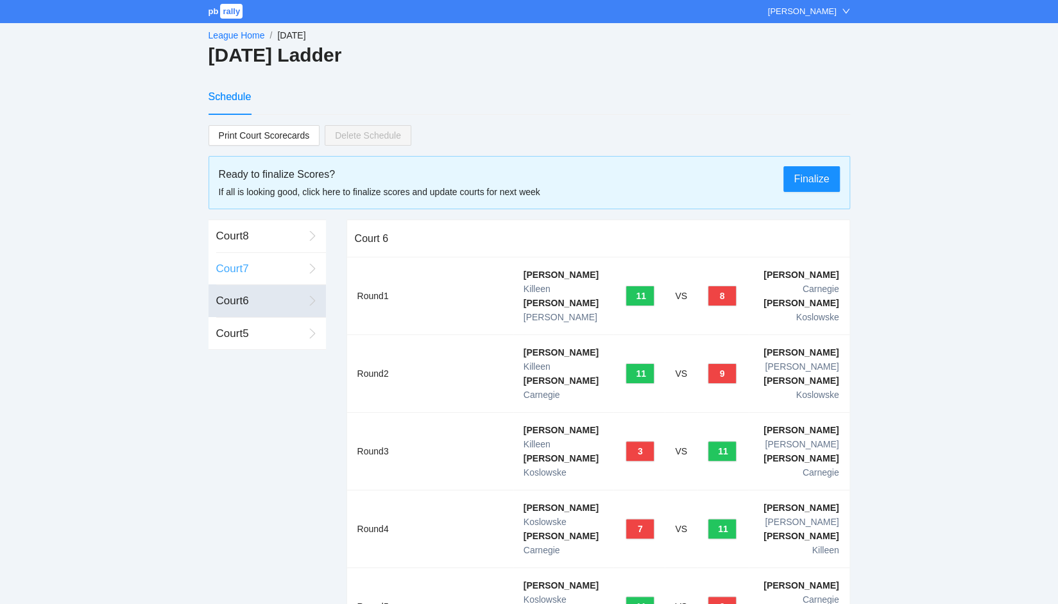
click at [232, 264] on div "Court 7" at bounding box center [259, 269] width 87 height 17
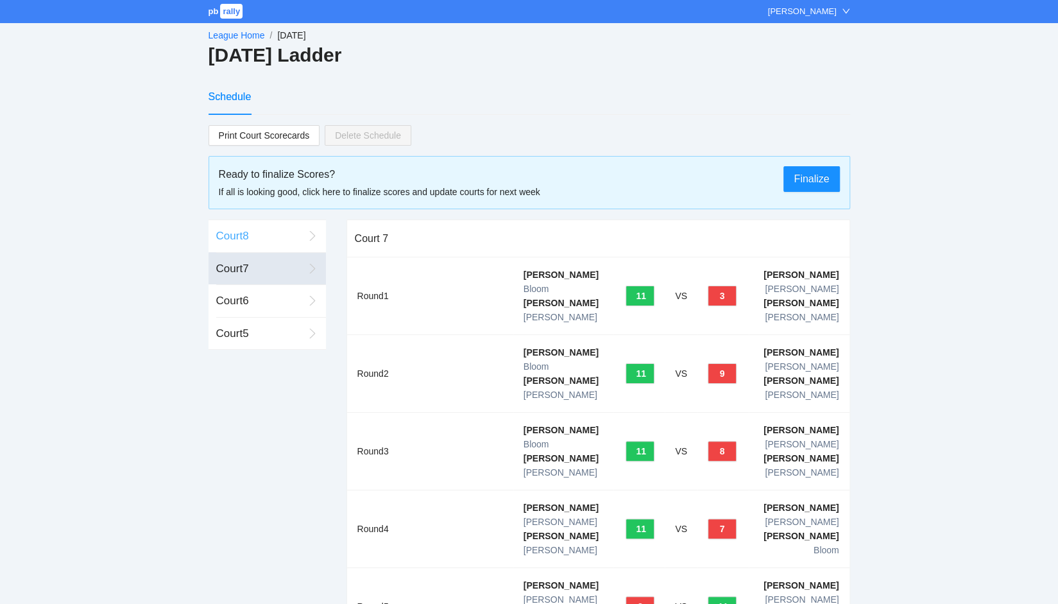
click at [240, 240] on div "Court 8" at bounding box center [259, 236] width 87 height 17
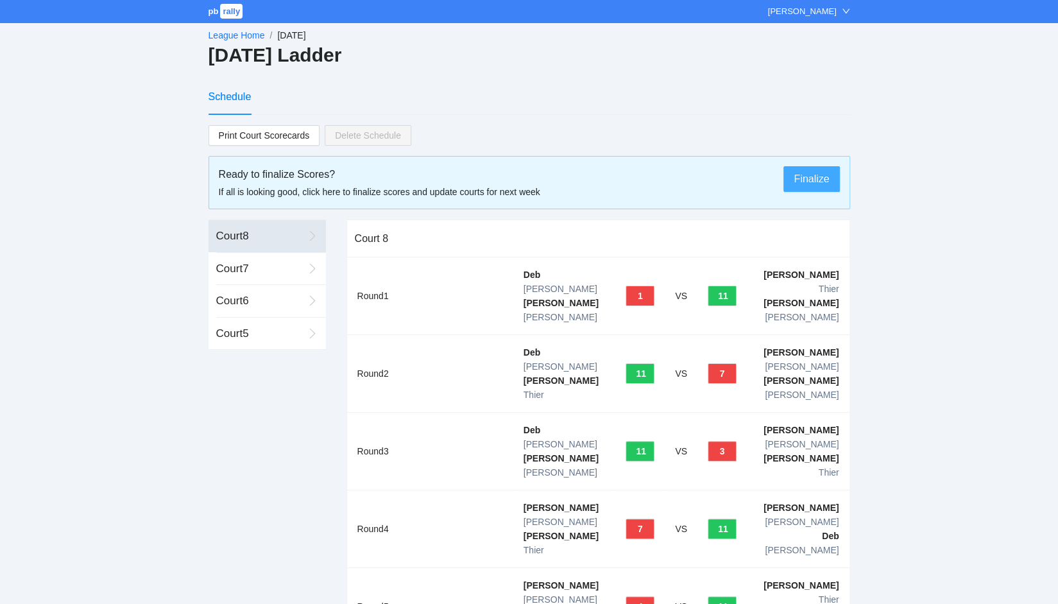
click at [807, 175] on span "Finalize" at bounding box center [811, 179] width 35 height 16
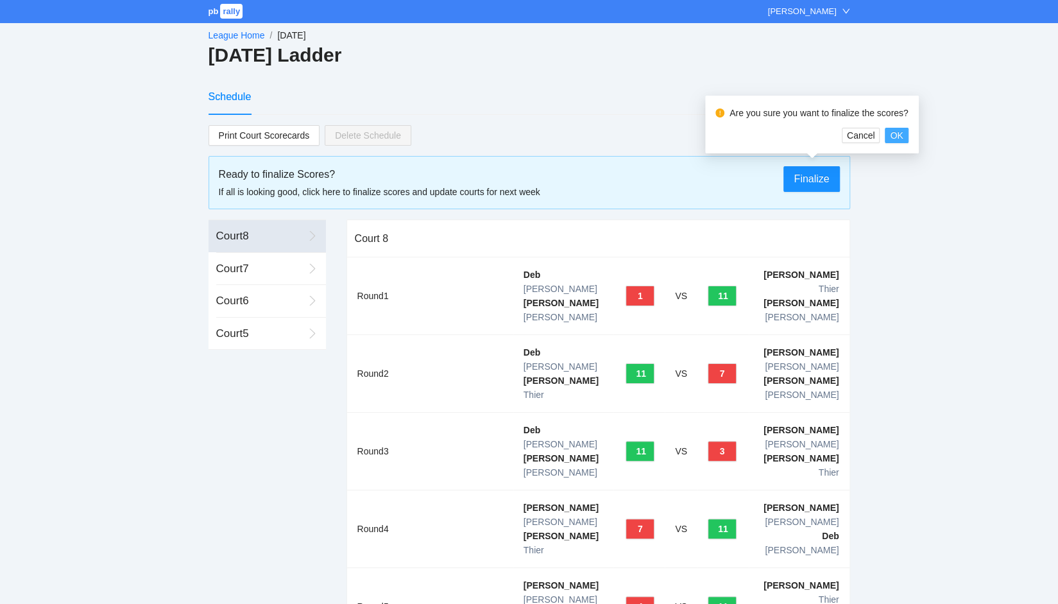
click at [898, 134] on span "OK" at bounding box center [896, 135] width 13 height 14
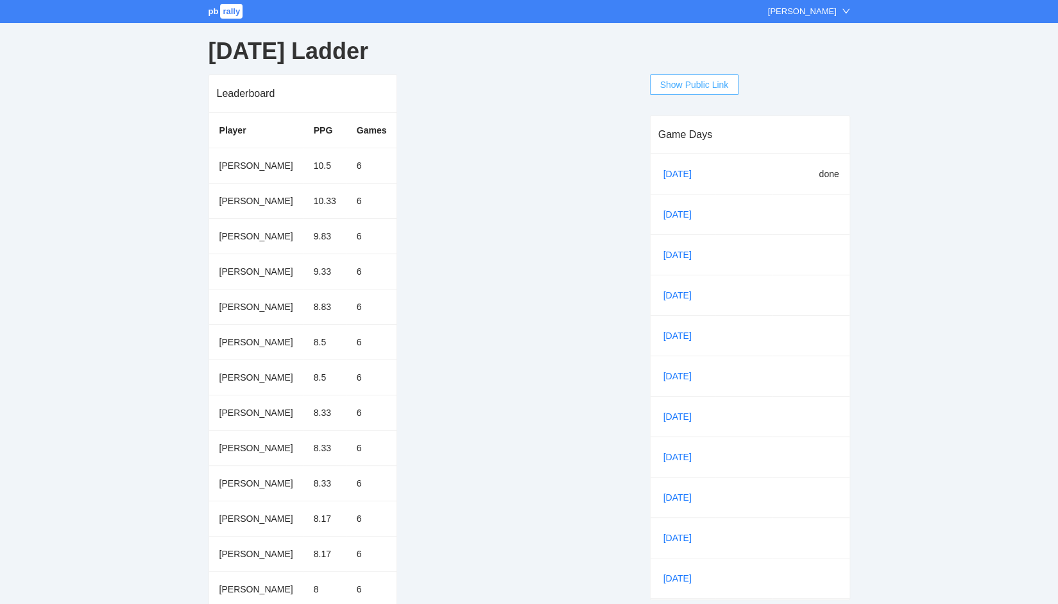
click at [675, 88] on span "Show Public Link" at bounding box center [694, 85] width 69 height 14
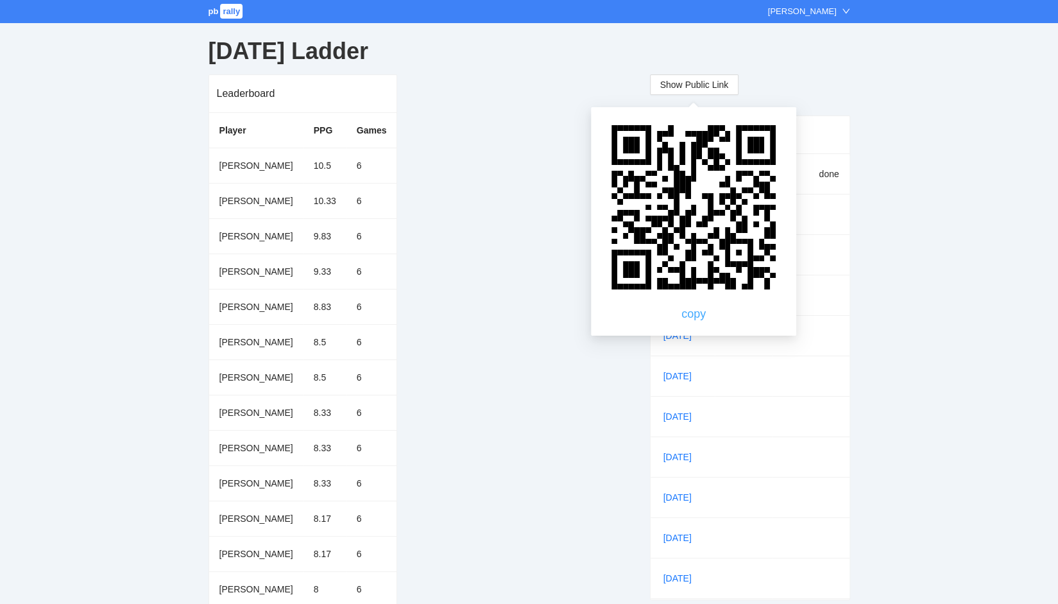
click at [698, 317] on link "copy" at bounding box center [693, 313] width 24 height 13
